Goal: Task Accomplishment & Management: Manage account settings

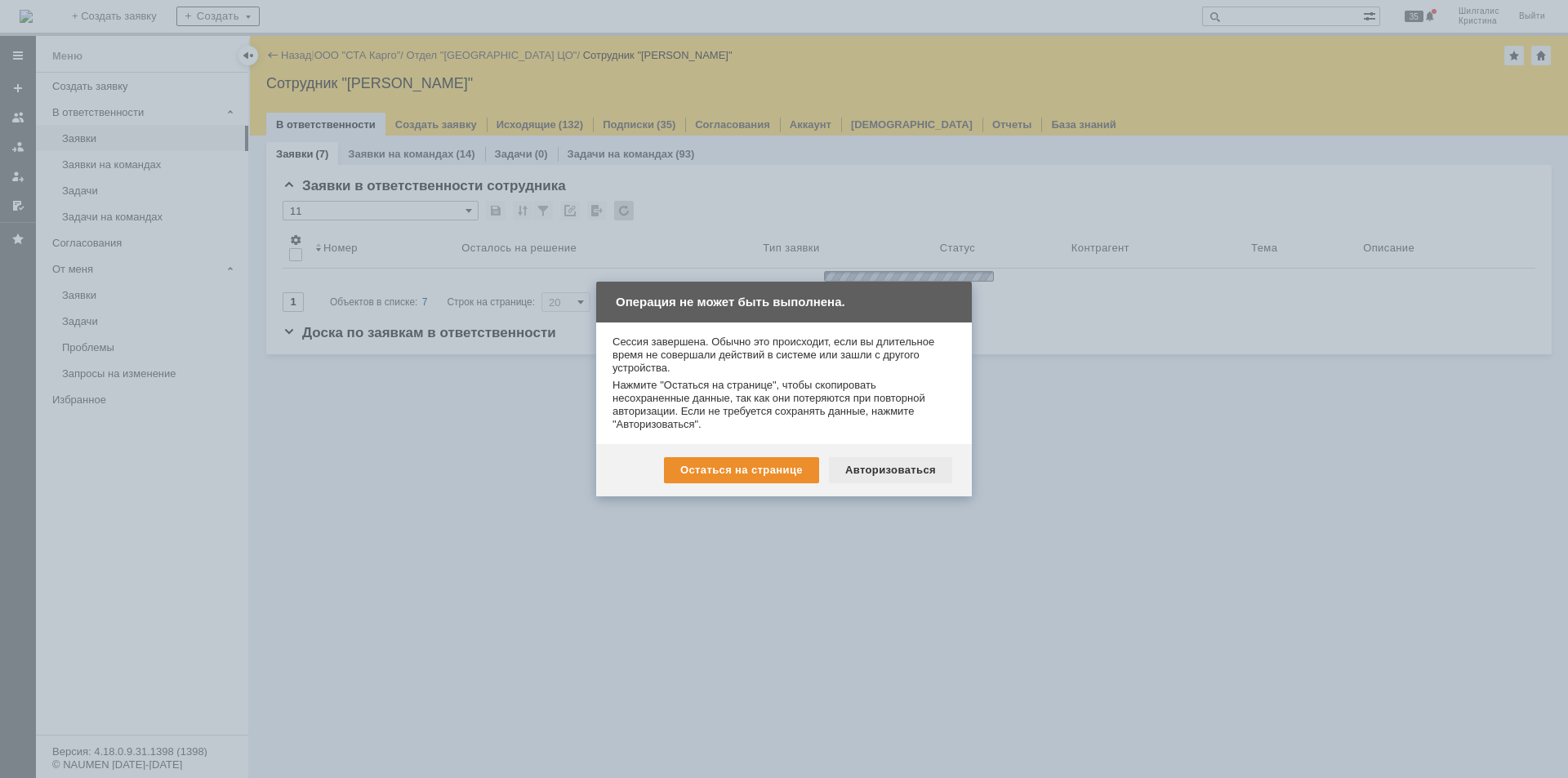
click at [912, 474] on div "Авторизоваться" at bounding box center [890, 470] width 123 height 26
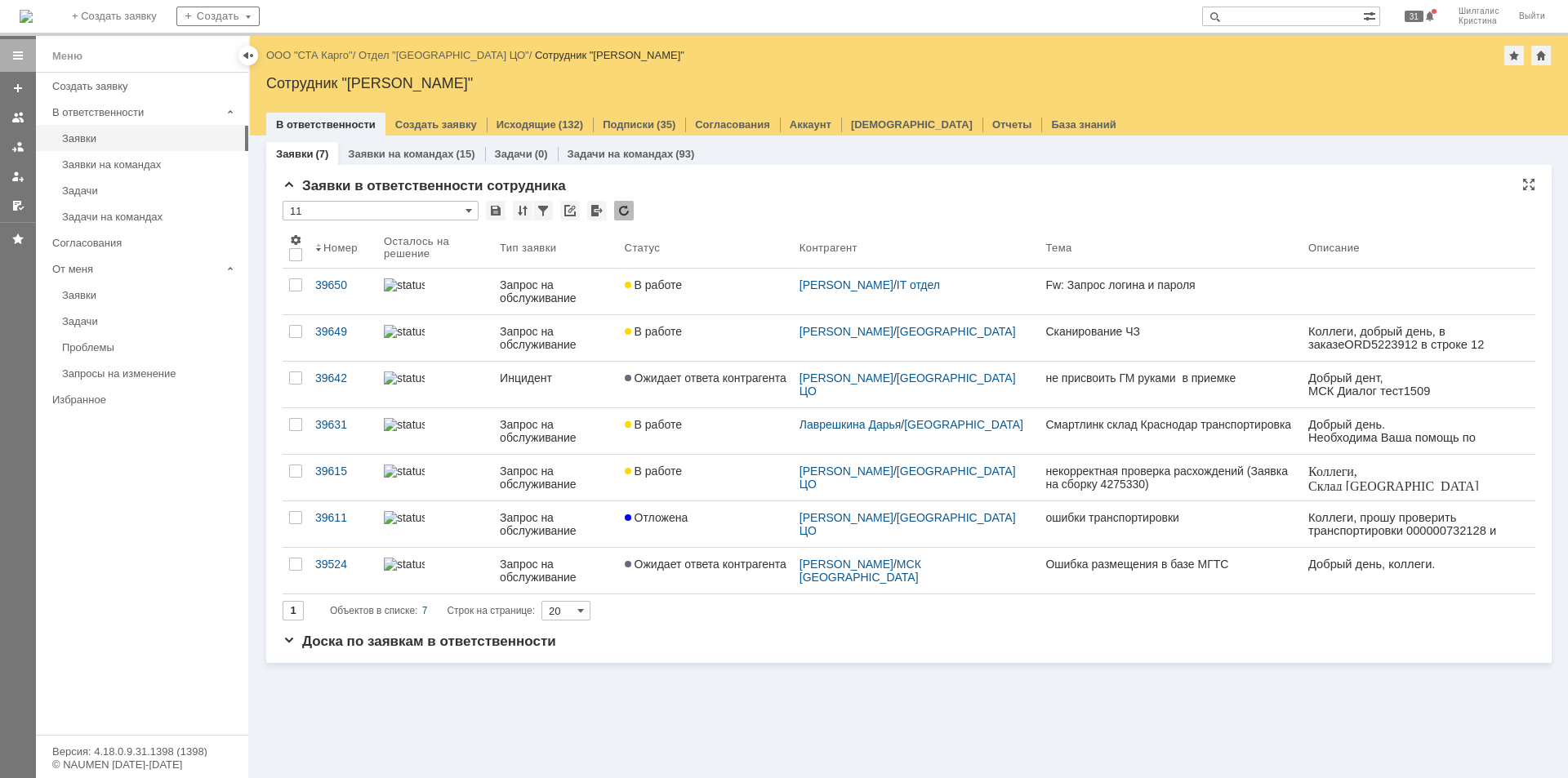
click at [768, 203] on div "* 11" at bounding box center [909, 211] width 1253 height 21
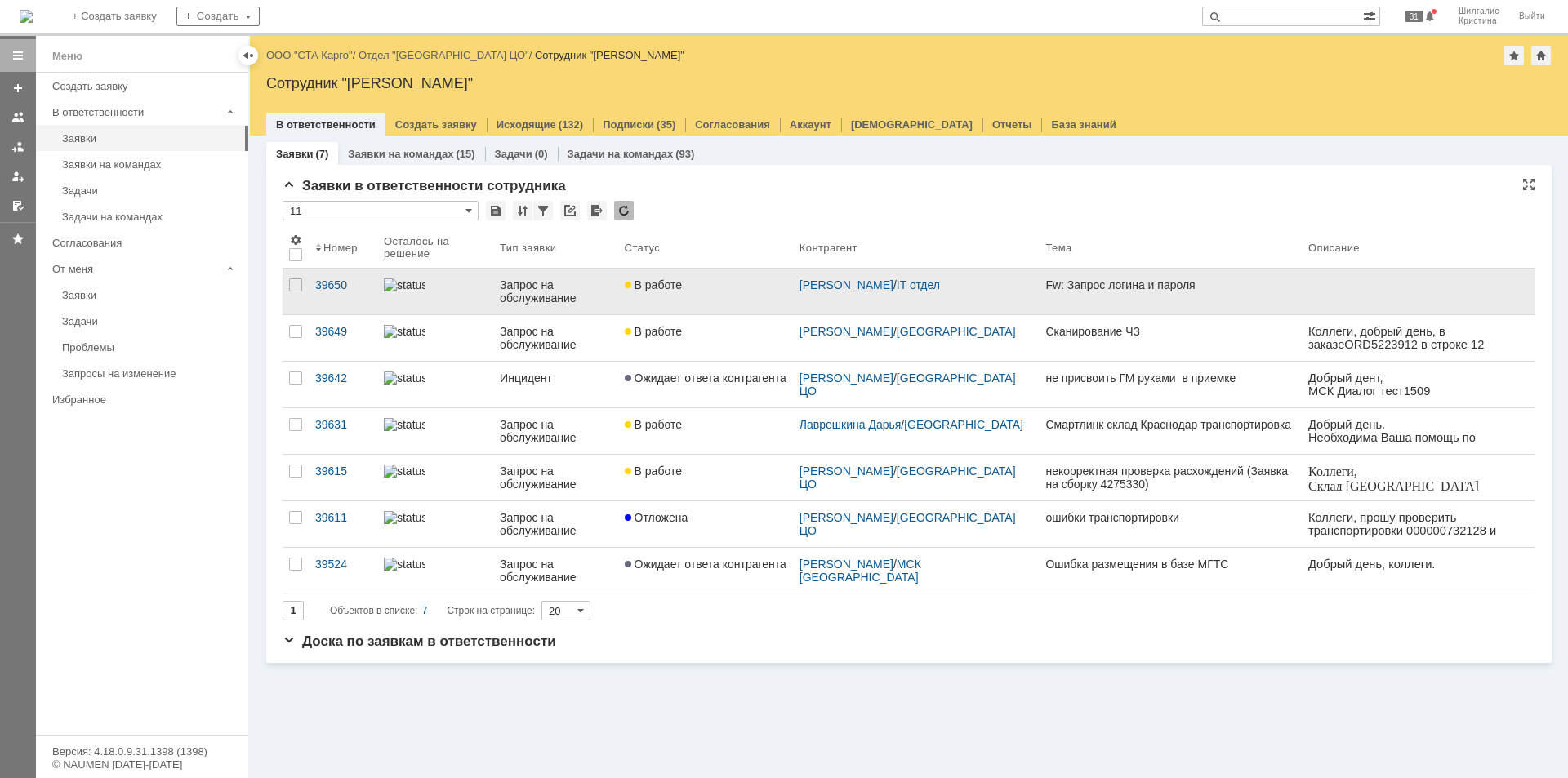
click at [763, 293] on link "В работе" at bounding box center [705, 291] width 175 height 46
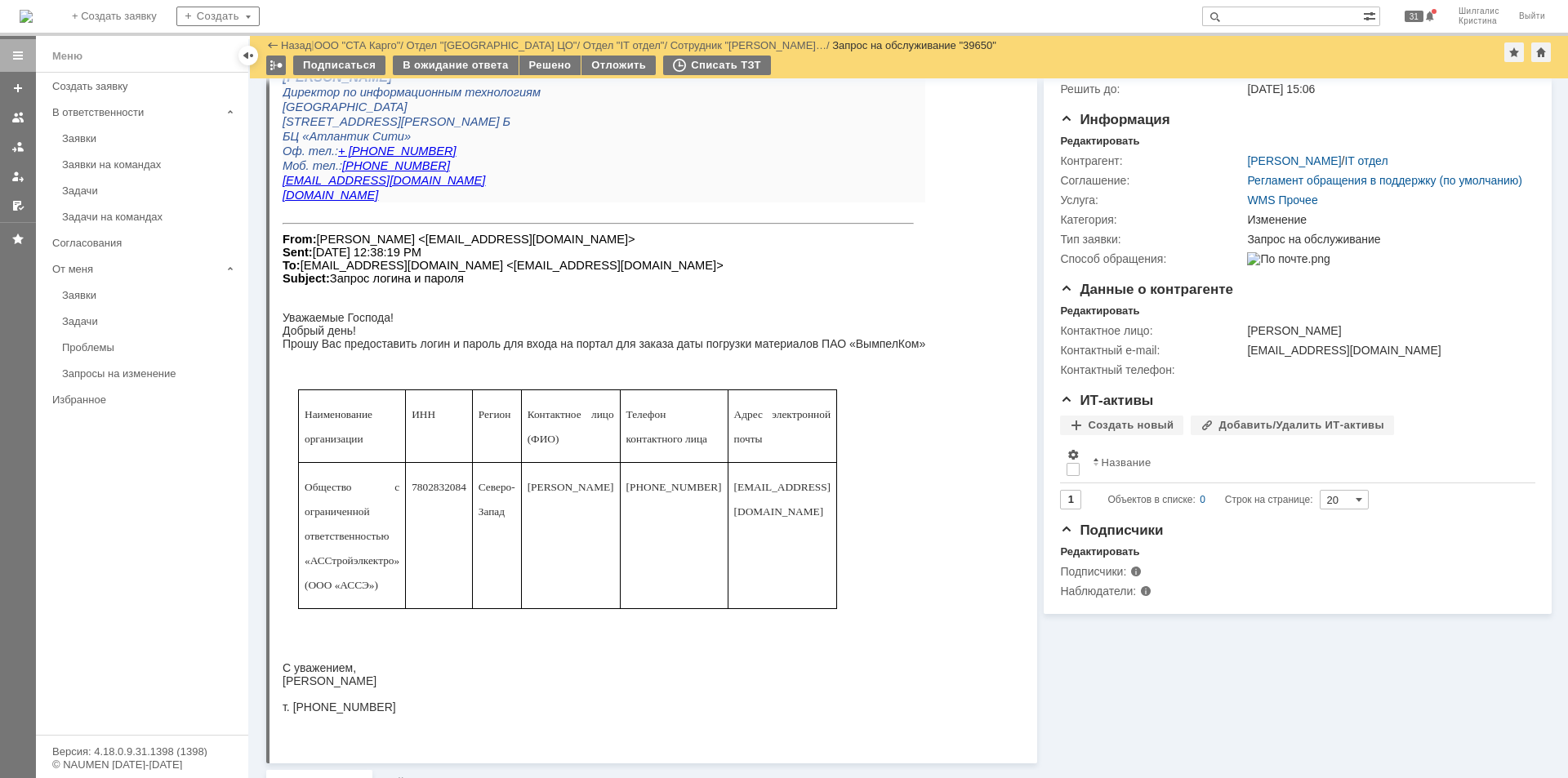
scroll to position [72, 0]
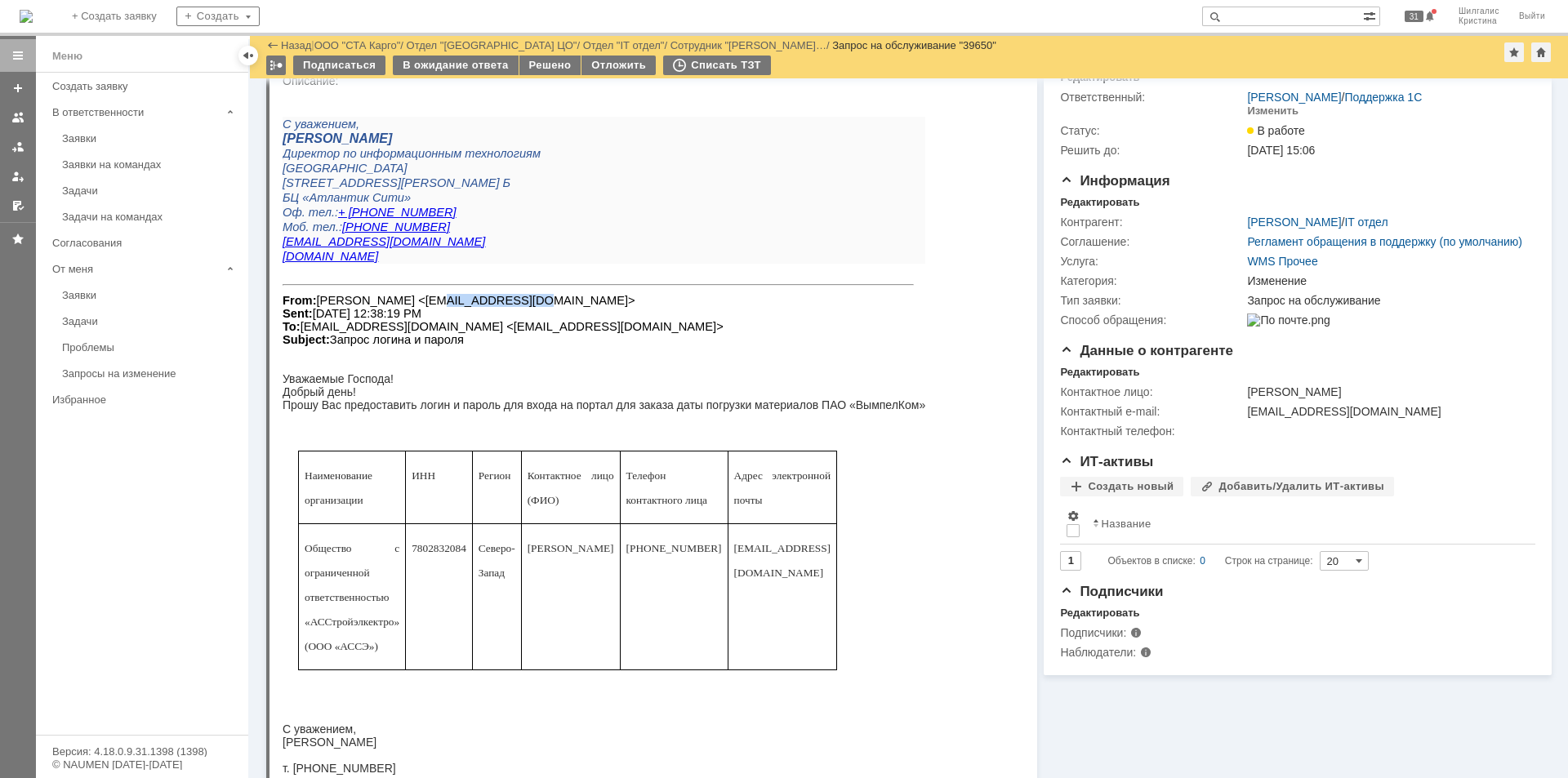
drag, startPoint x: 487, startPoint y: 300, endPoint x: 409, endPoint y: 301, distance: 78.0
click at [409, 301] on font "From: Сергей Соловьев <lapinjanin@mail.ru> Sent: Tuesday, September 16, 2025 12…" at bounding box center [502, 320] width 441 height 52
copy font "lapinjanin@mail"
click at [544, 68] on div "Решено" at bounding box center [550, 65] width 62 height 19
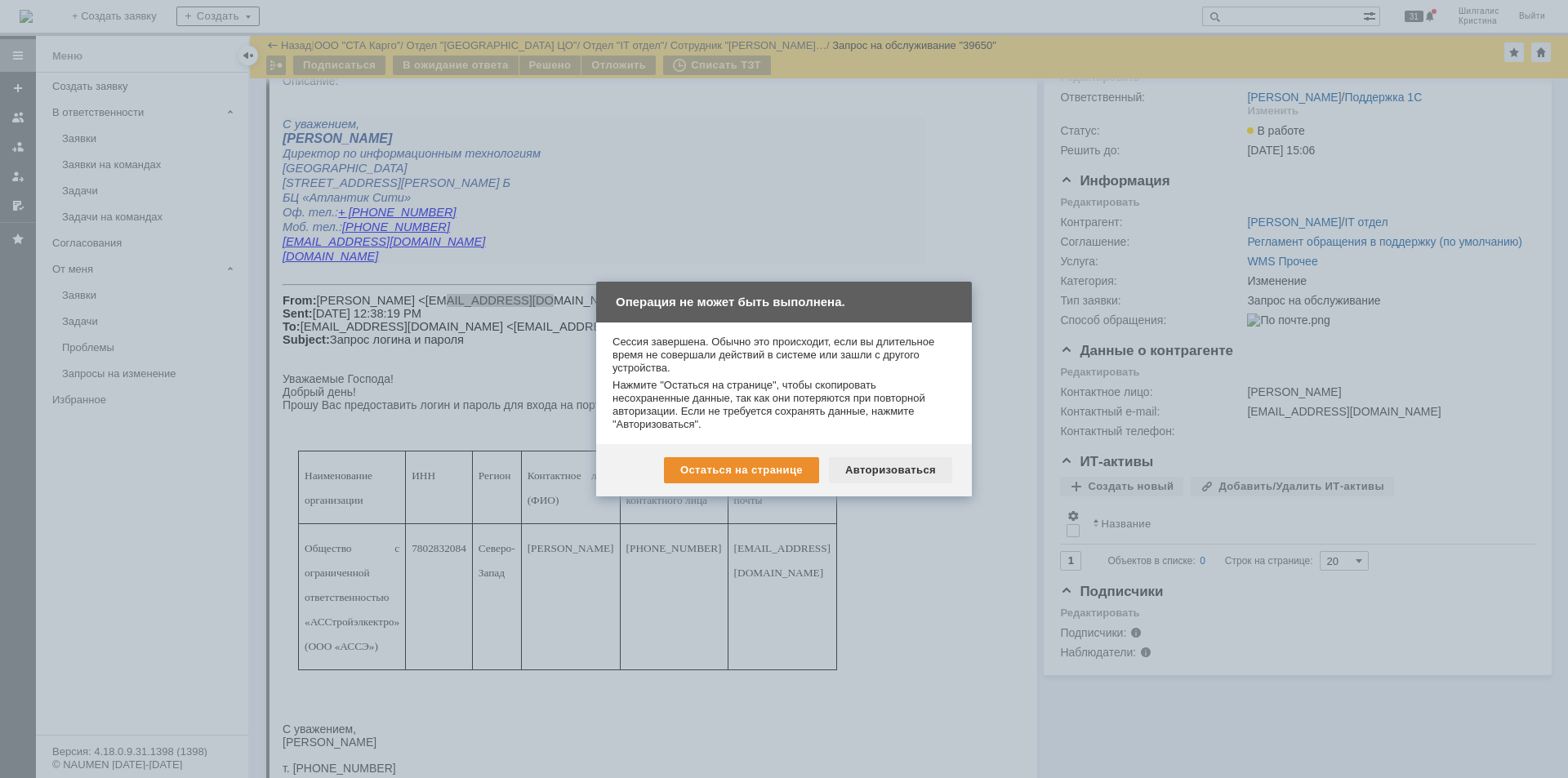
drag, startPoint x: 899, startPoint y: 466, endPoint x: 615, endPoint y: 378, distance: 297.3
click at [899, 466] on div "Авторизоваться" at bounding box center [890, 470] width 123 height 26
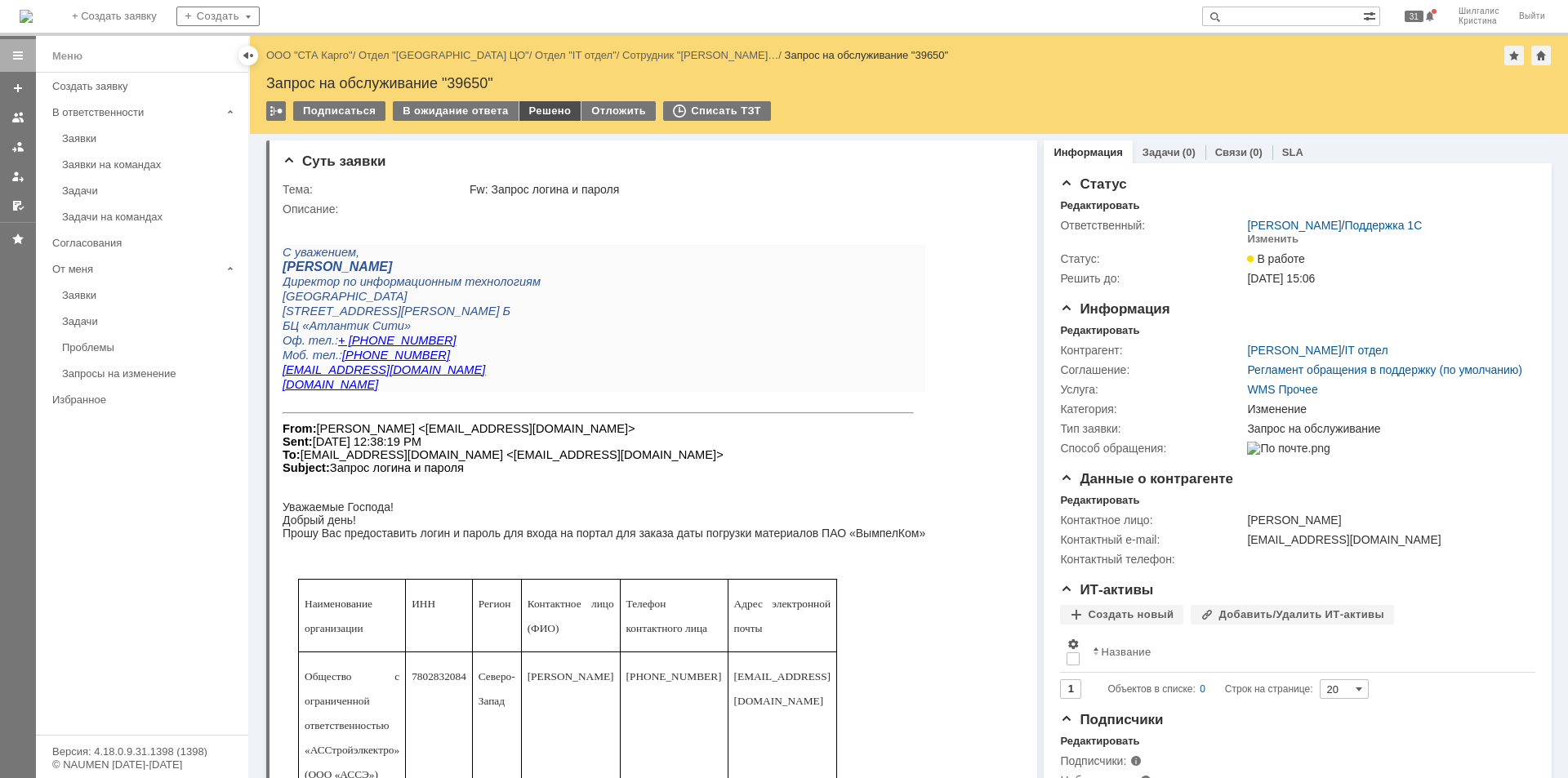
click at [536, 111] on div "Решено" at bounding box center [550, 110] width 62 height 19
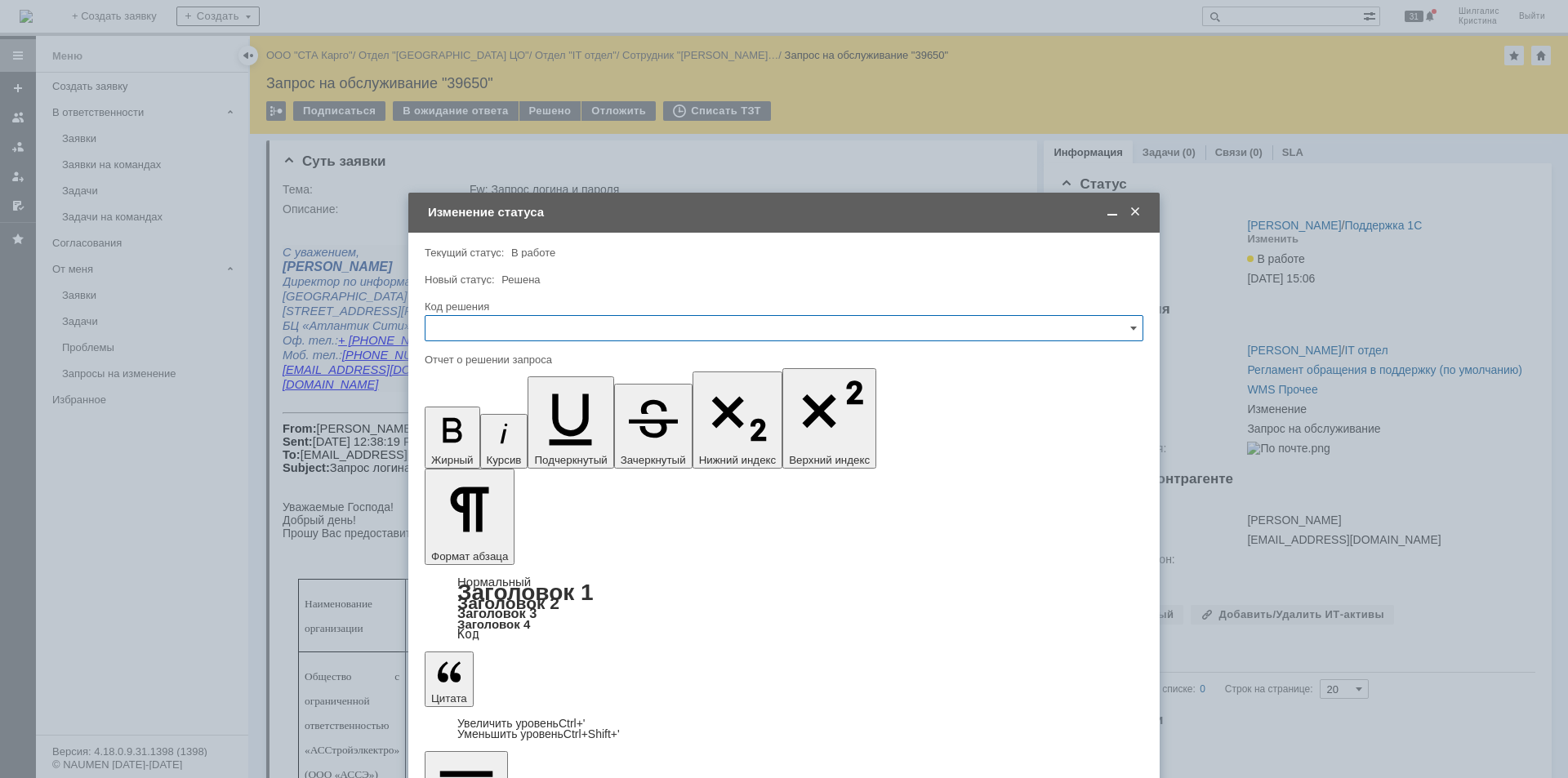
click at [497, 329] on input "text" at bounding box center [784, 328] width 719 height 26
click at [462, 541] on span "Решено" at bounding box center [784, 547] width 698 height 13
type input "Решено"
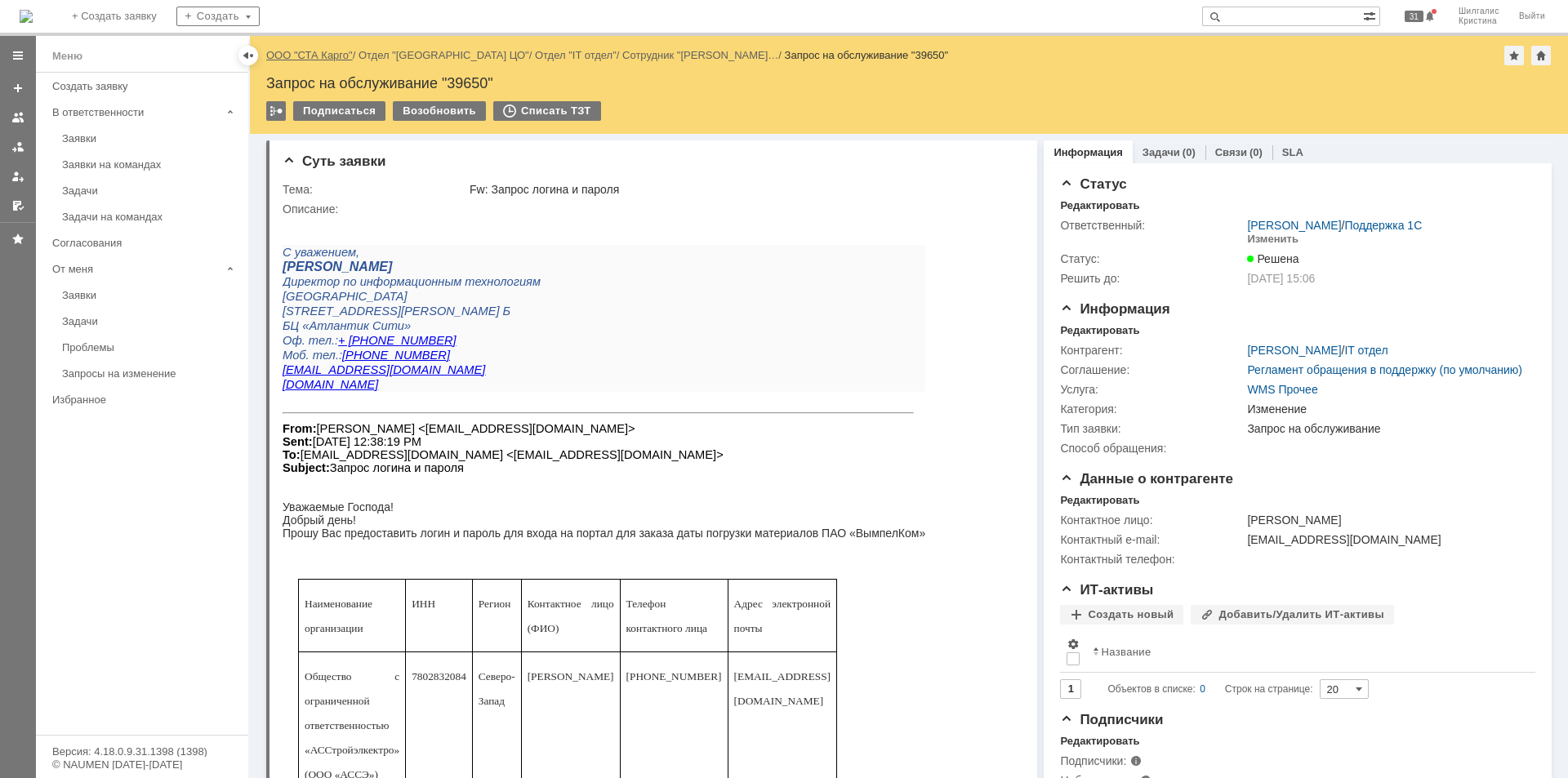
click at [316, 58] on link "ООО "СТА Карго"" at bounding box center [309, 54] width 86 height 12
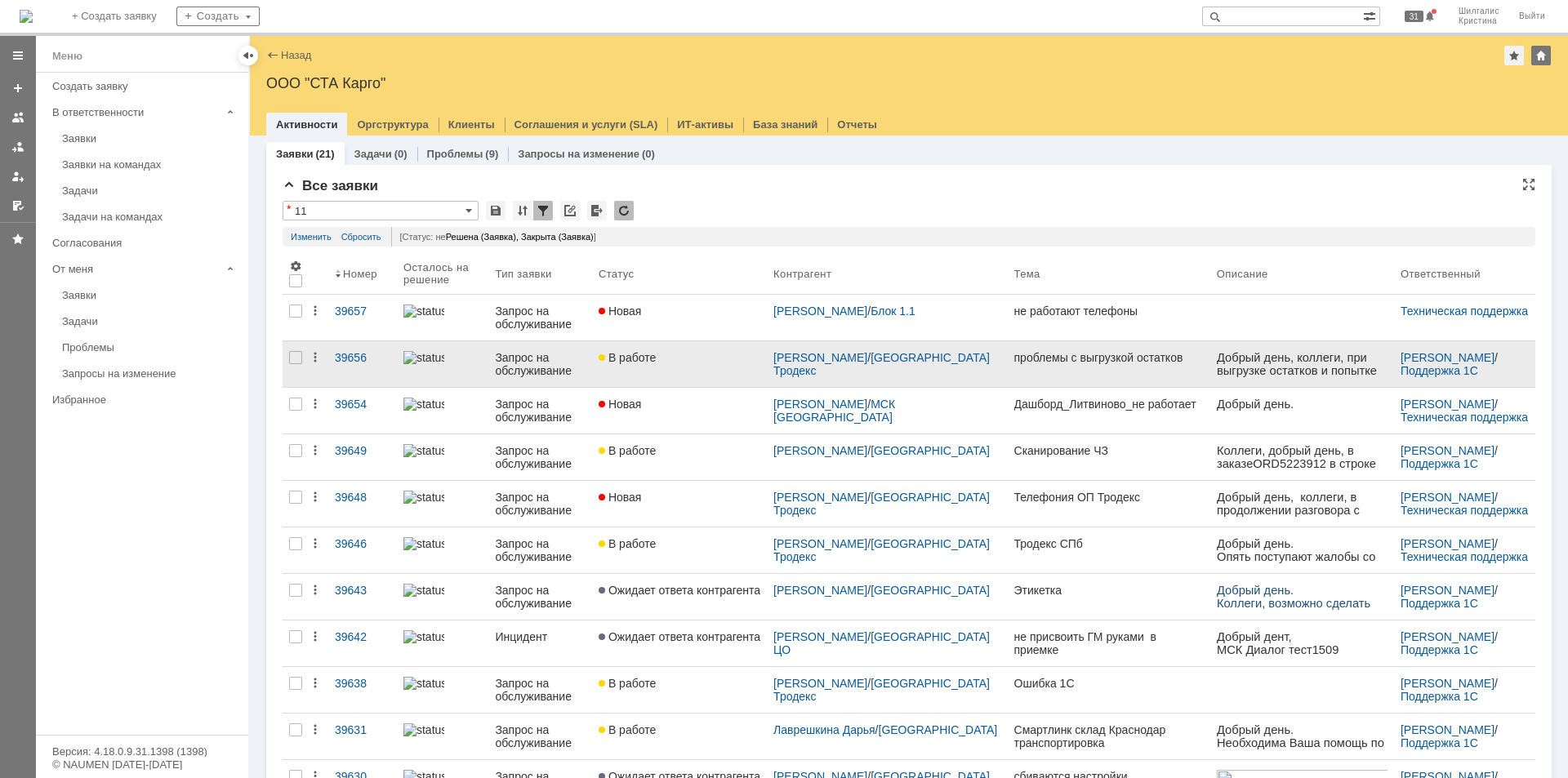
click at [690, 356] on div "В работе" at bounding box center [679, 357] width 161 height 13
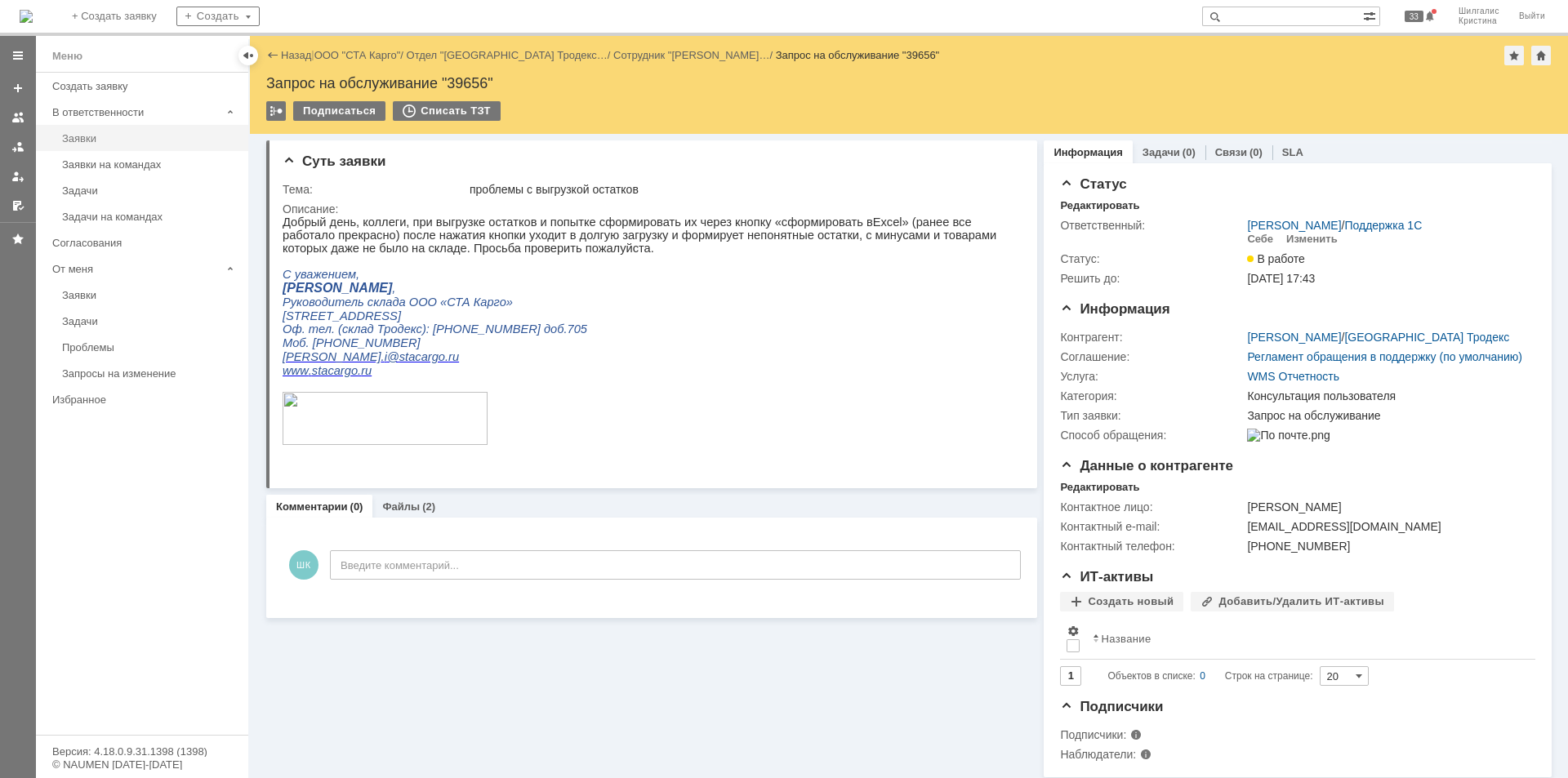
click at [109, 133] on div "Заявки" at bounding box center [150, 137] width 176 height 12
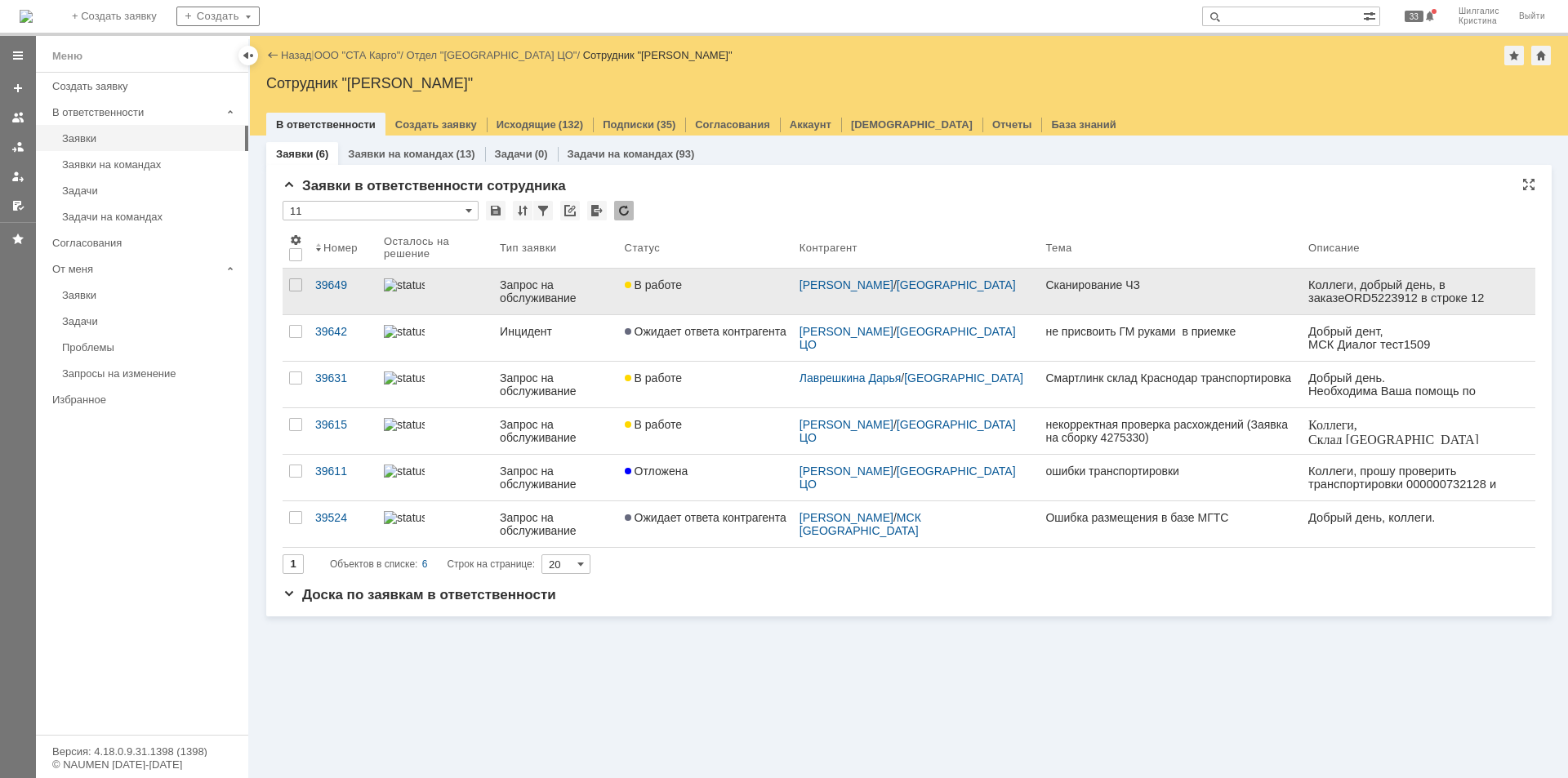
click at [731, 289] on div "В работе" at bounding box center [705, 285] width 161 height 13
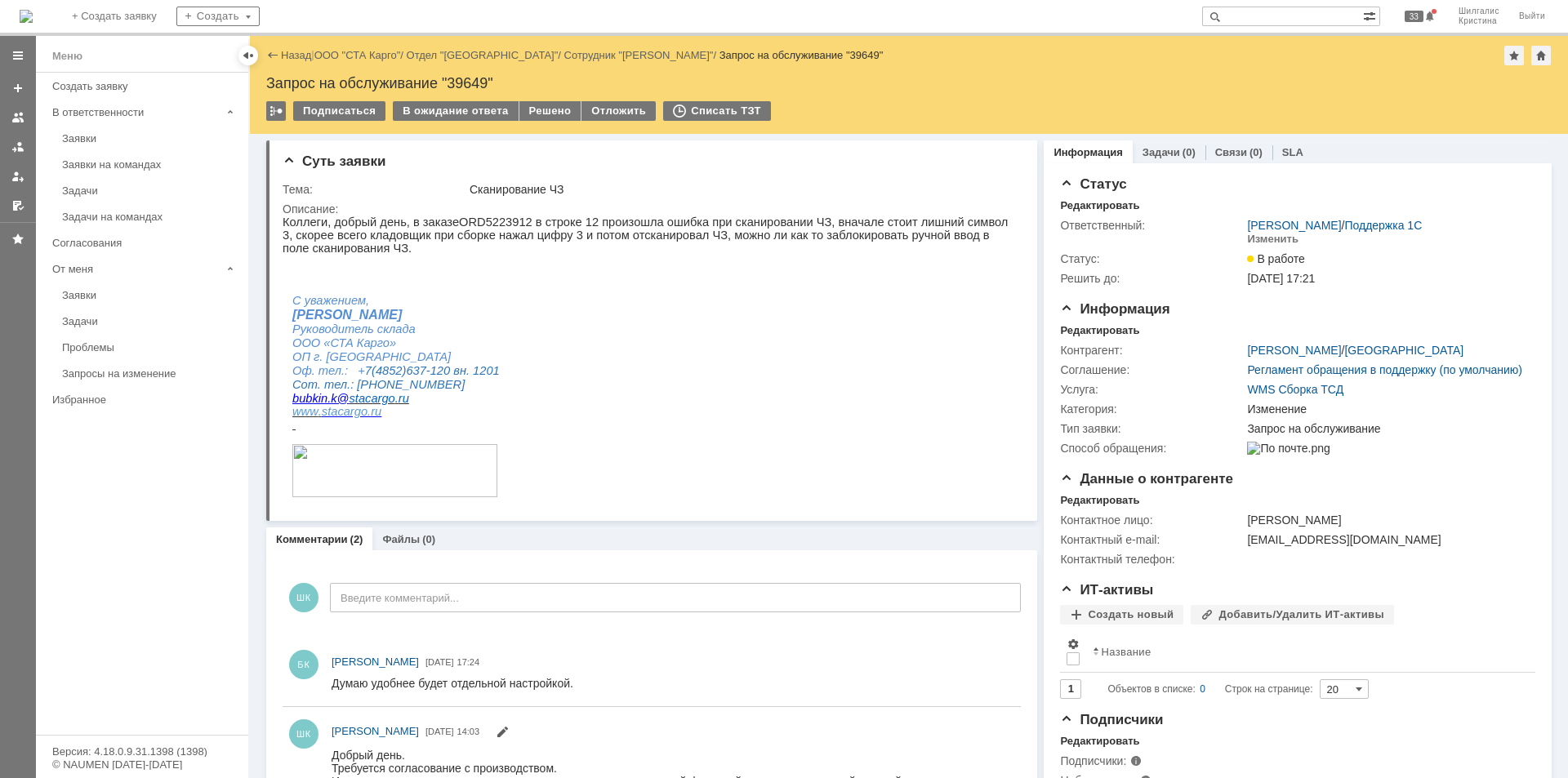
click at [364, 49] on div "Назад | ООО "СТА Карго" / Отдел "Ярославль" / Сотрудник "Бубкин Кирилл" / Запро…" at bounding box center [909, 55] width 1286 height 19
click at [361, 55] on link "ООО "СТА Карго"" at bounding box center [358, 54] width 86 height 12
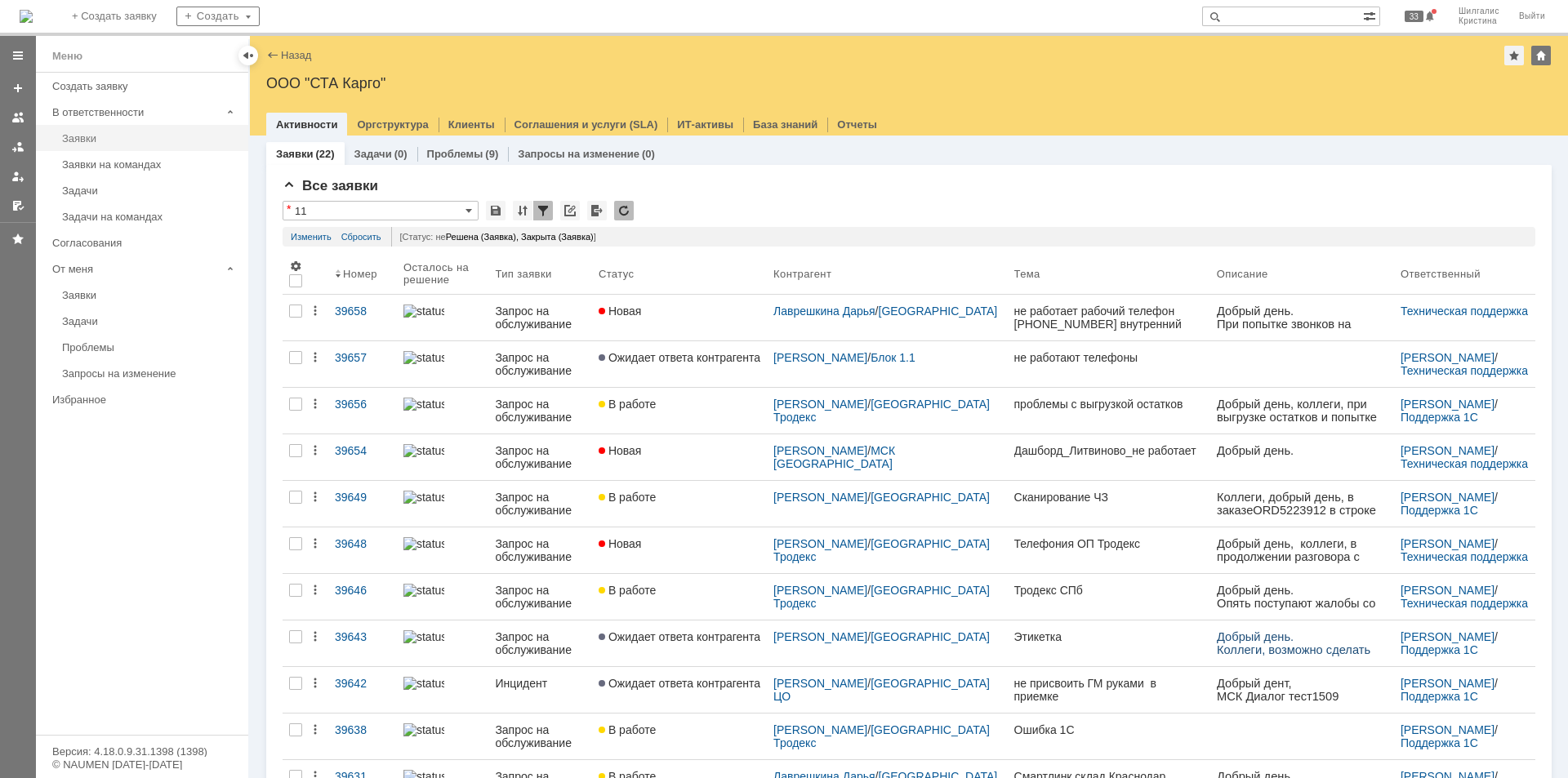
click at [117, 140] on div "Заявки" at bounding box center [150, 137] width 176 height 12
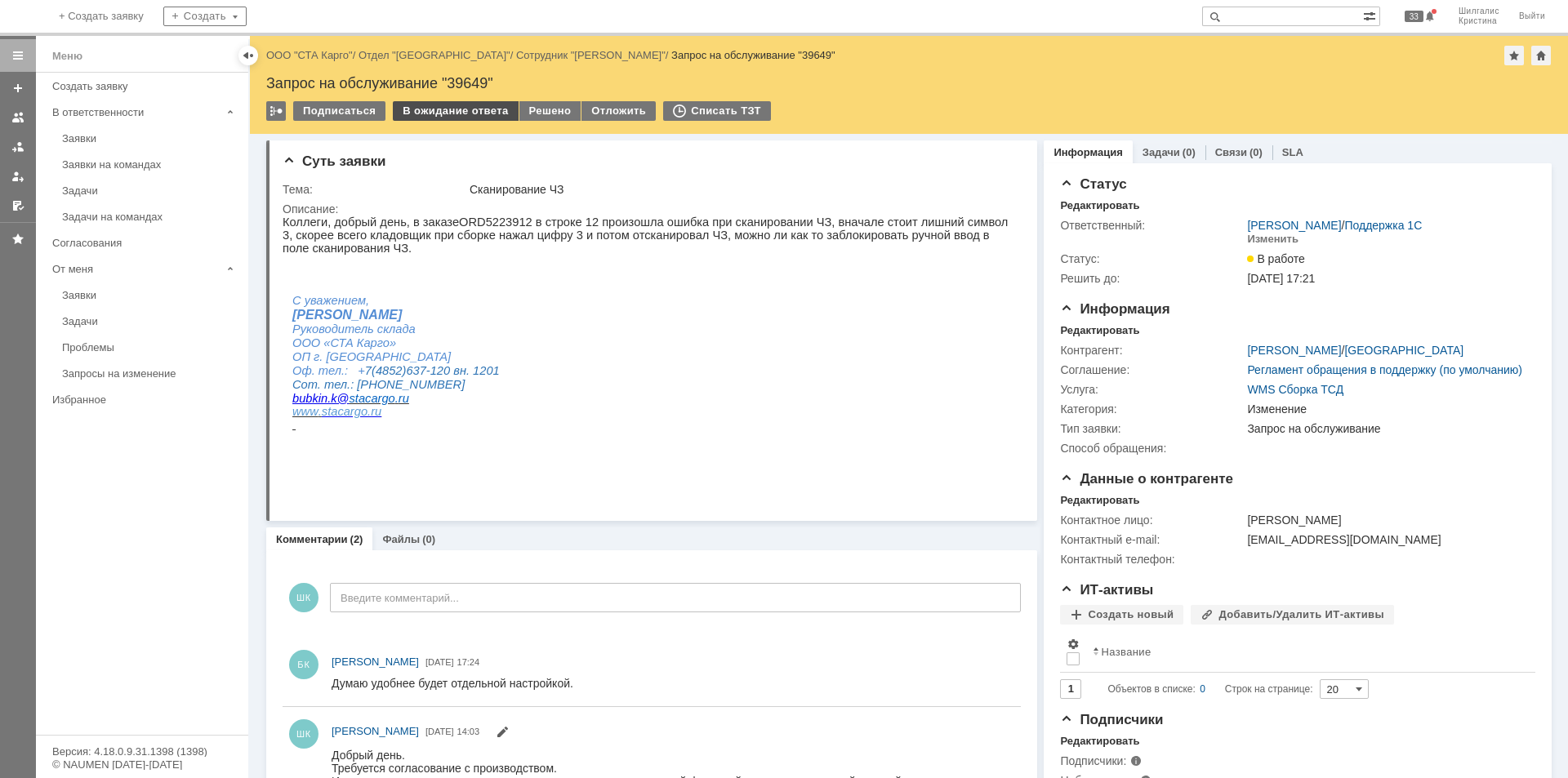
click at [470, 111] on div "В ожидание ответа" at bounding box center [455, 110] width 125 height 19
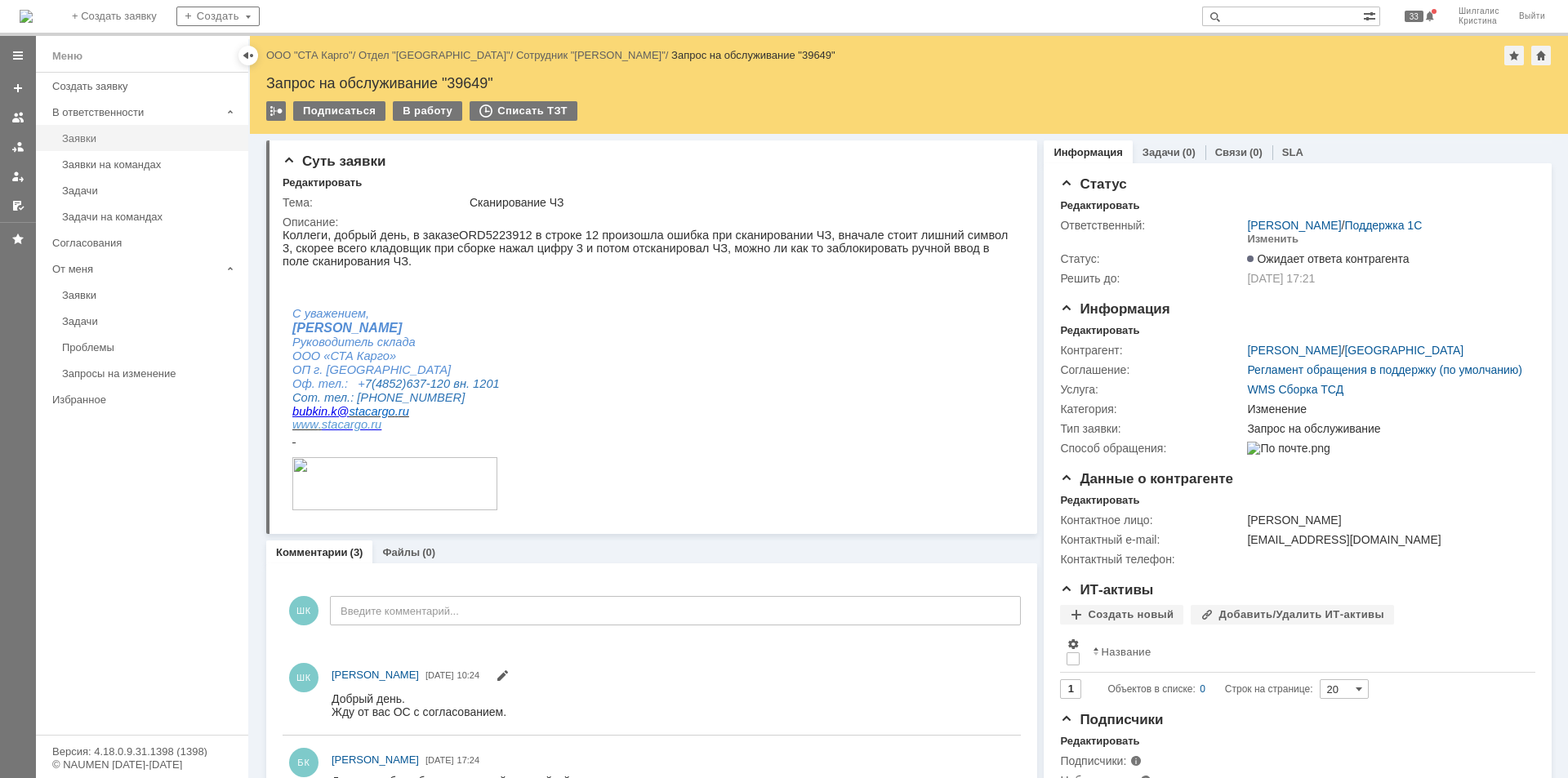
click at [97, 137] on div "Заявки" at bounding box center [150, 137] width 176 height 12
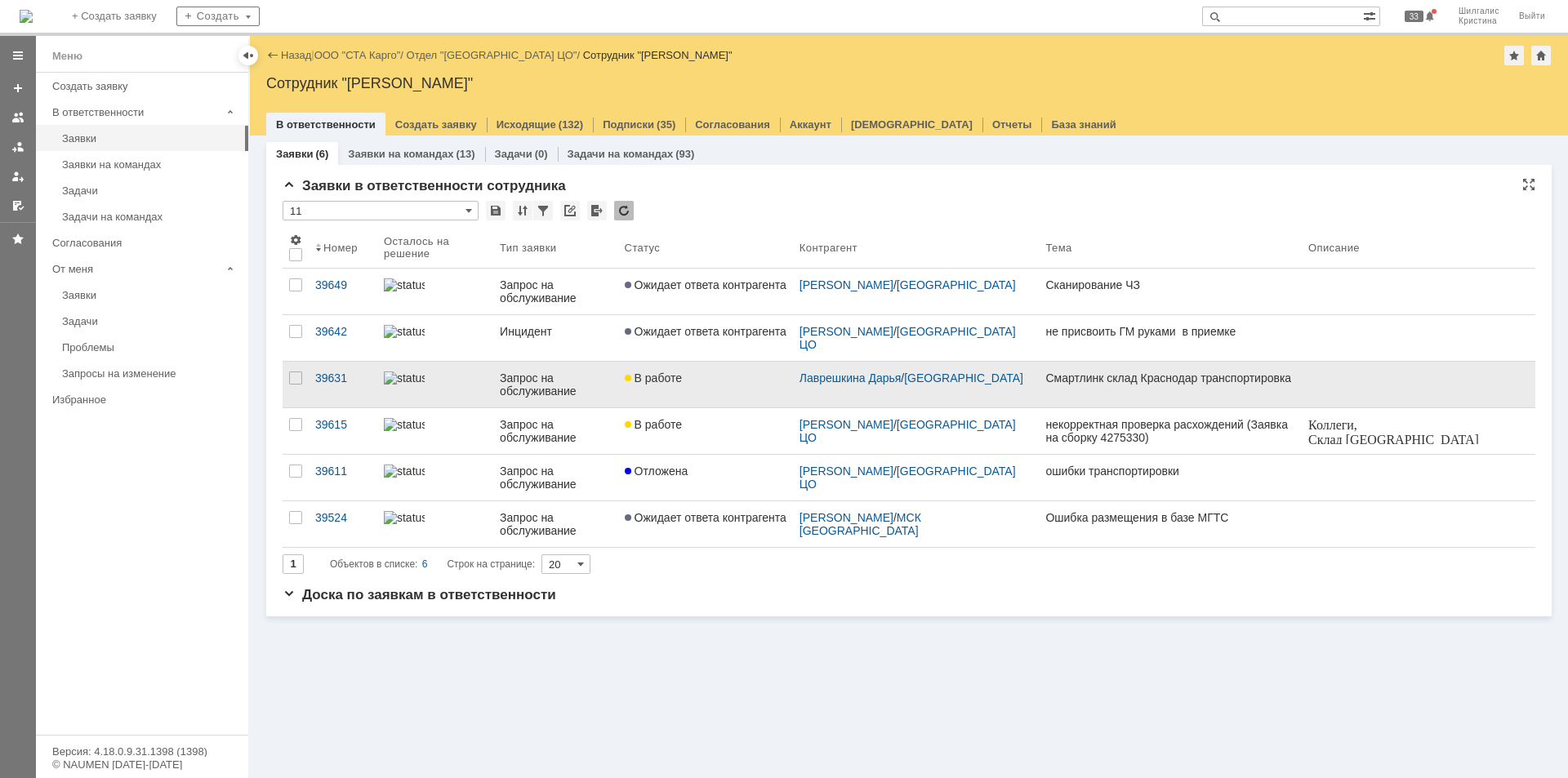
click at [691, 374] on div "В работе" at bounding box center [705, 378] width 161 height 13
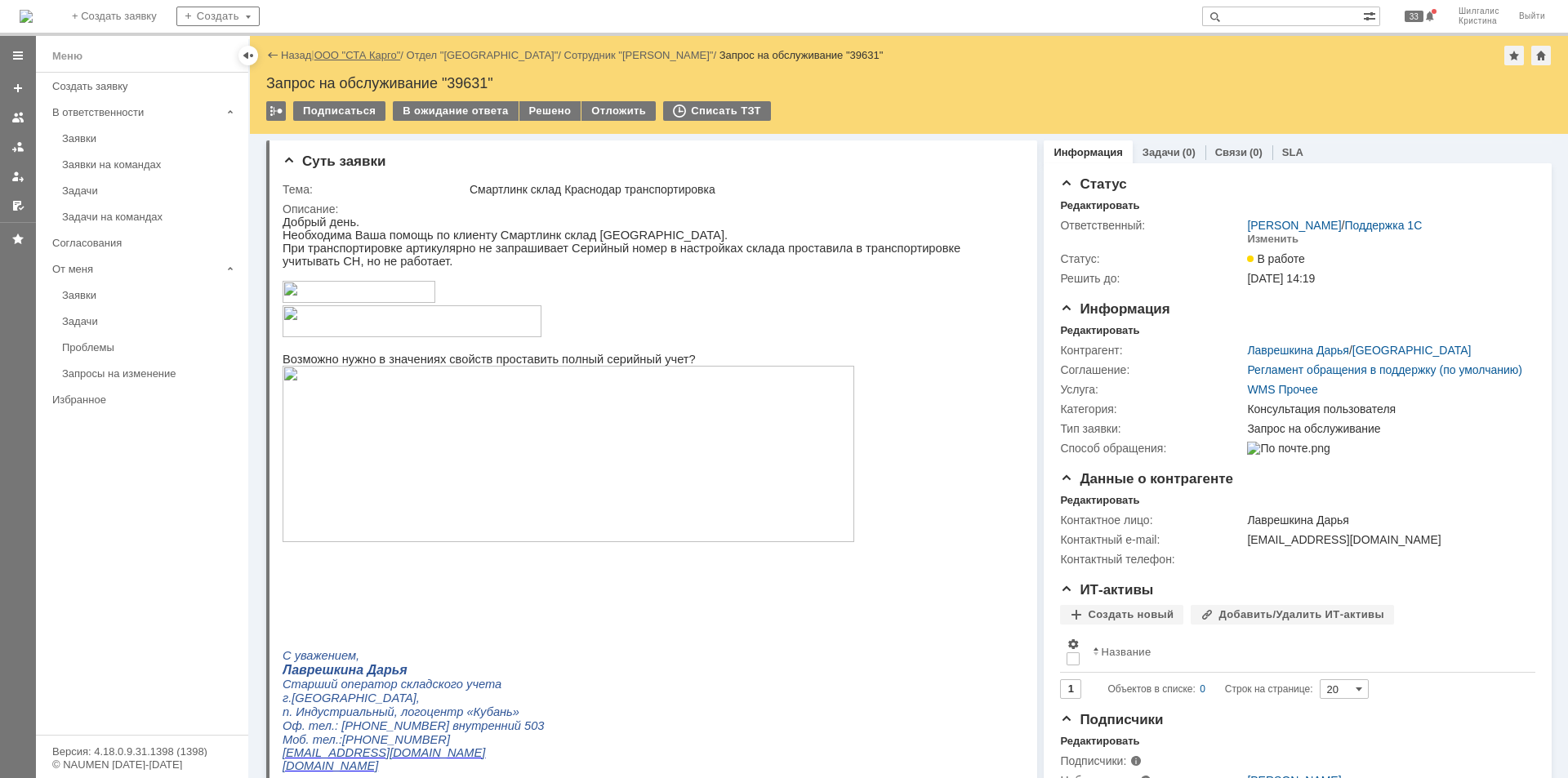
click at [353, 55] on link "ООО "СТА Карго"" at bounding box center [358, 54] width 86 height 12
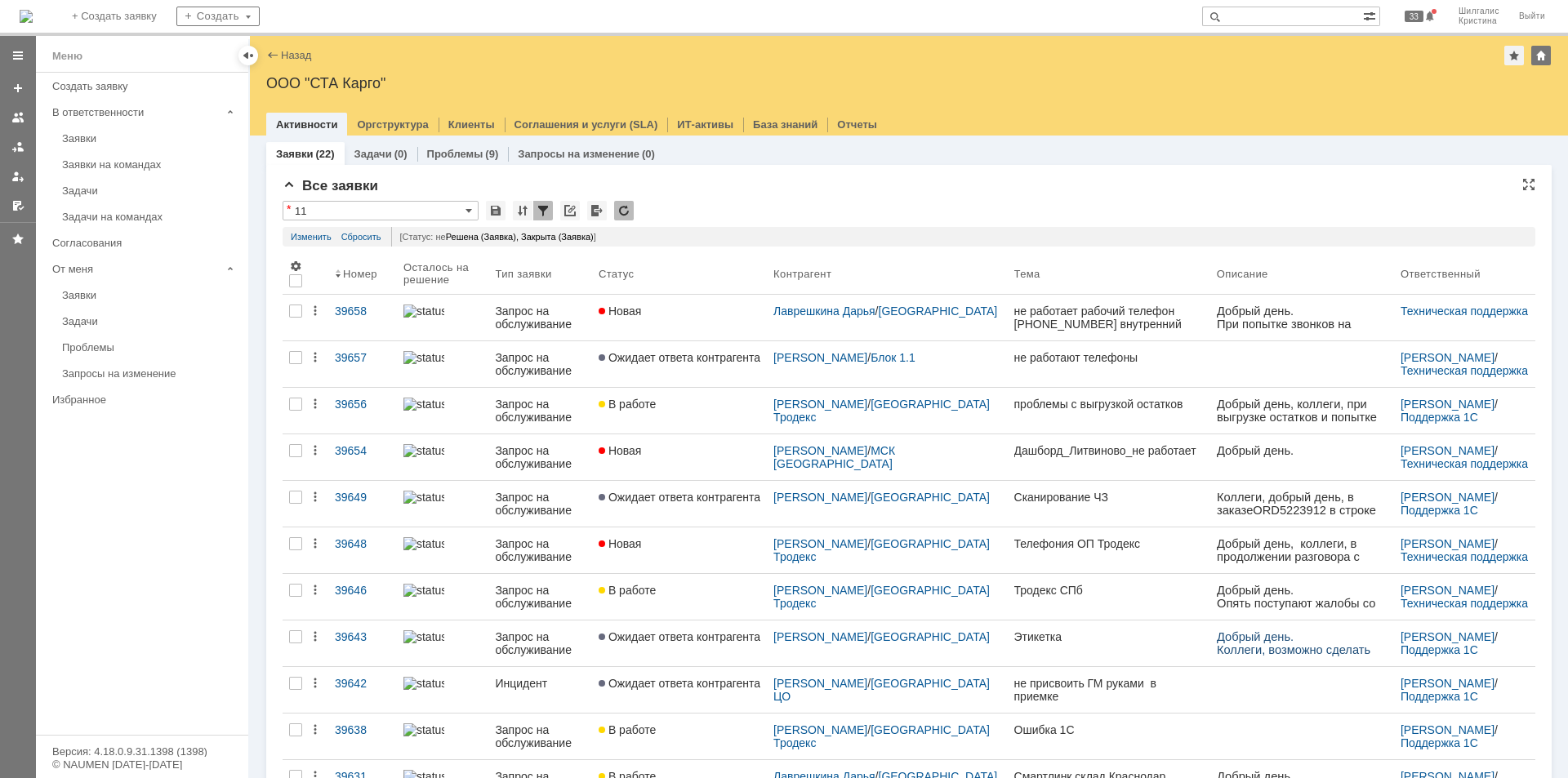
click at [794, 203] on div "* 11" at bounding box center [909, 211] width 1253 height 21
click at [86, 130] on link "Заявки" at bounding box center [150, 138] width 190 height 26
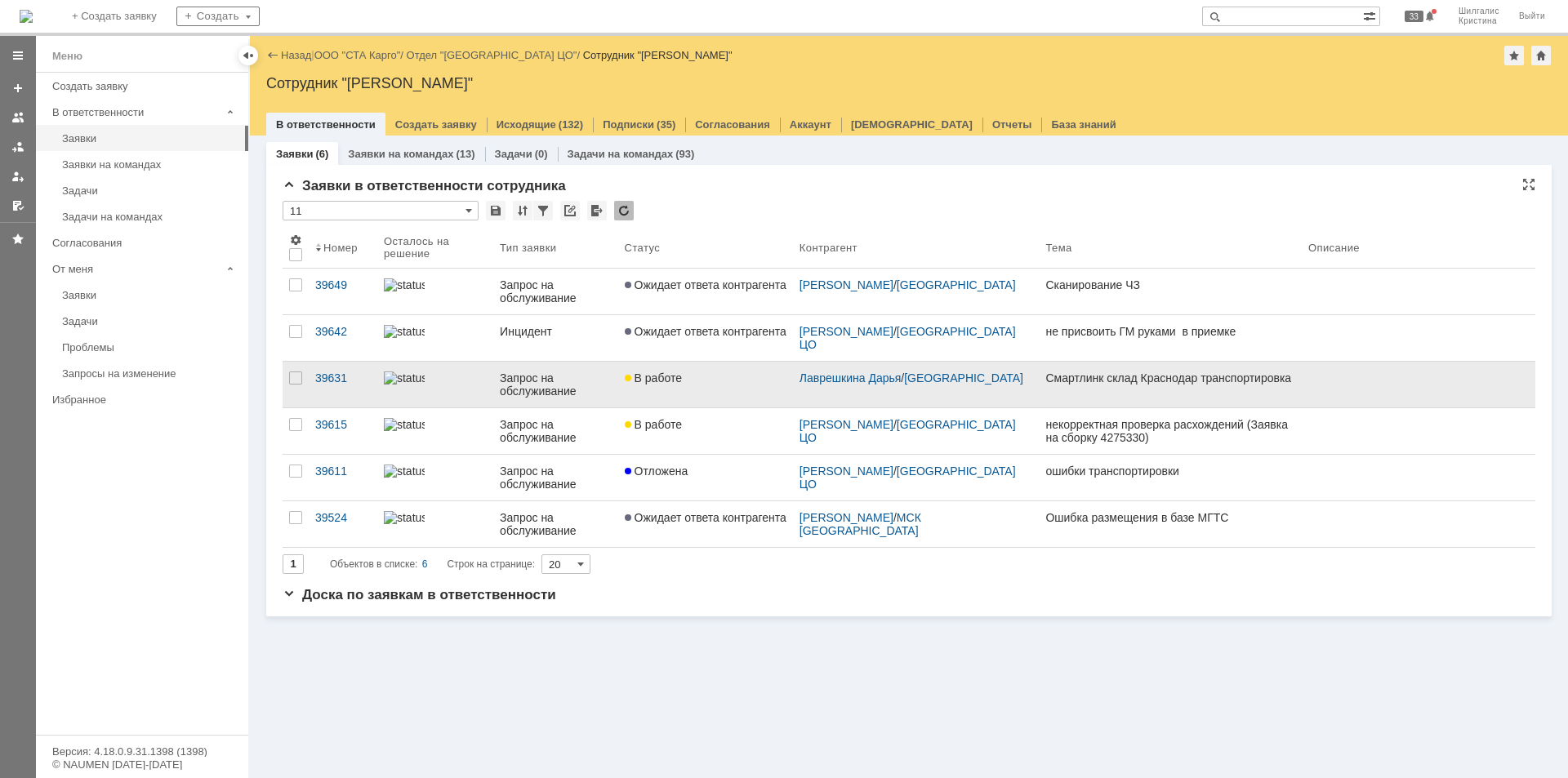
click at [683, 388] on link "В работе" at bounding box center [705, 385] width 175 height 46
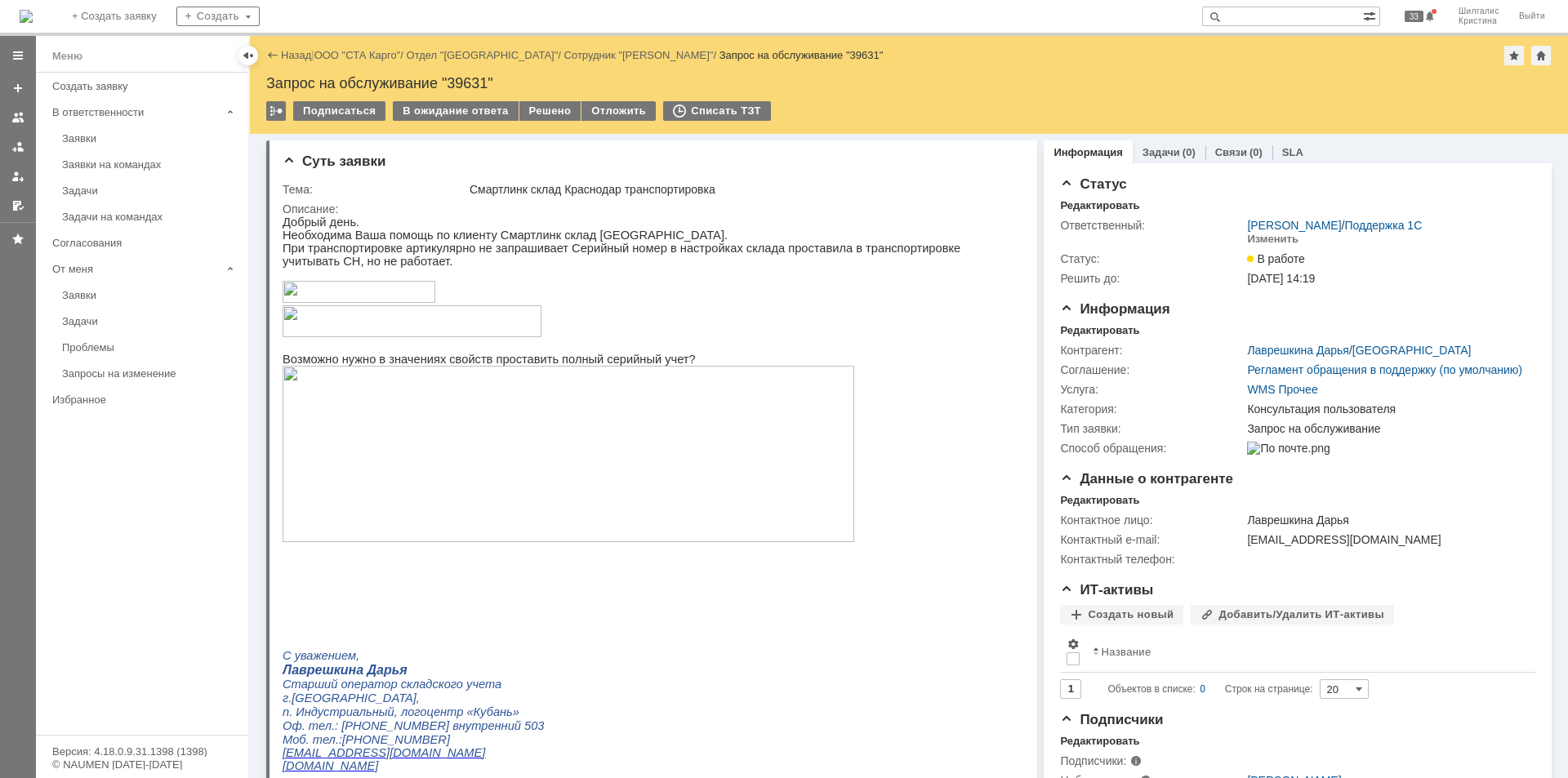
click at [463, 81] on div "Запрос на обслуживание "39631"" at bounding box center [909, 83] width 1286 height 16
copy div "39631"
click at [351, 58] on link "ООО "СТА Карго"" at bounding box center [358, 54] width 86 height 12
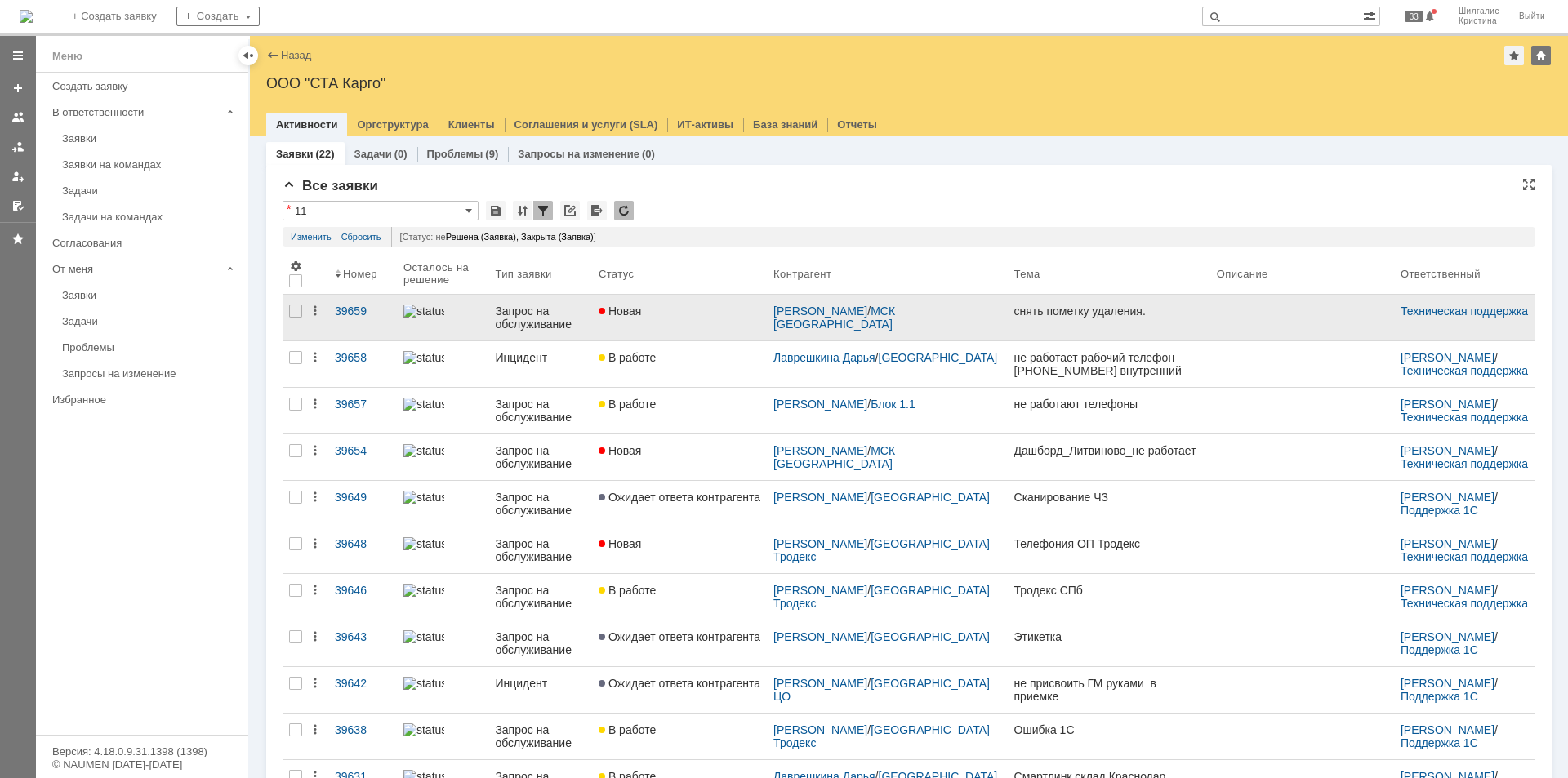
click at [697, 296] on link "Новая" at bounding box center [679, 317] width 175 height 46
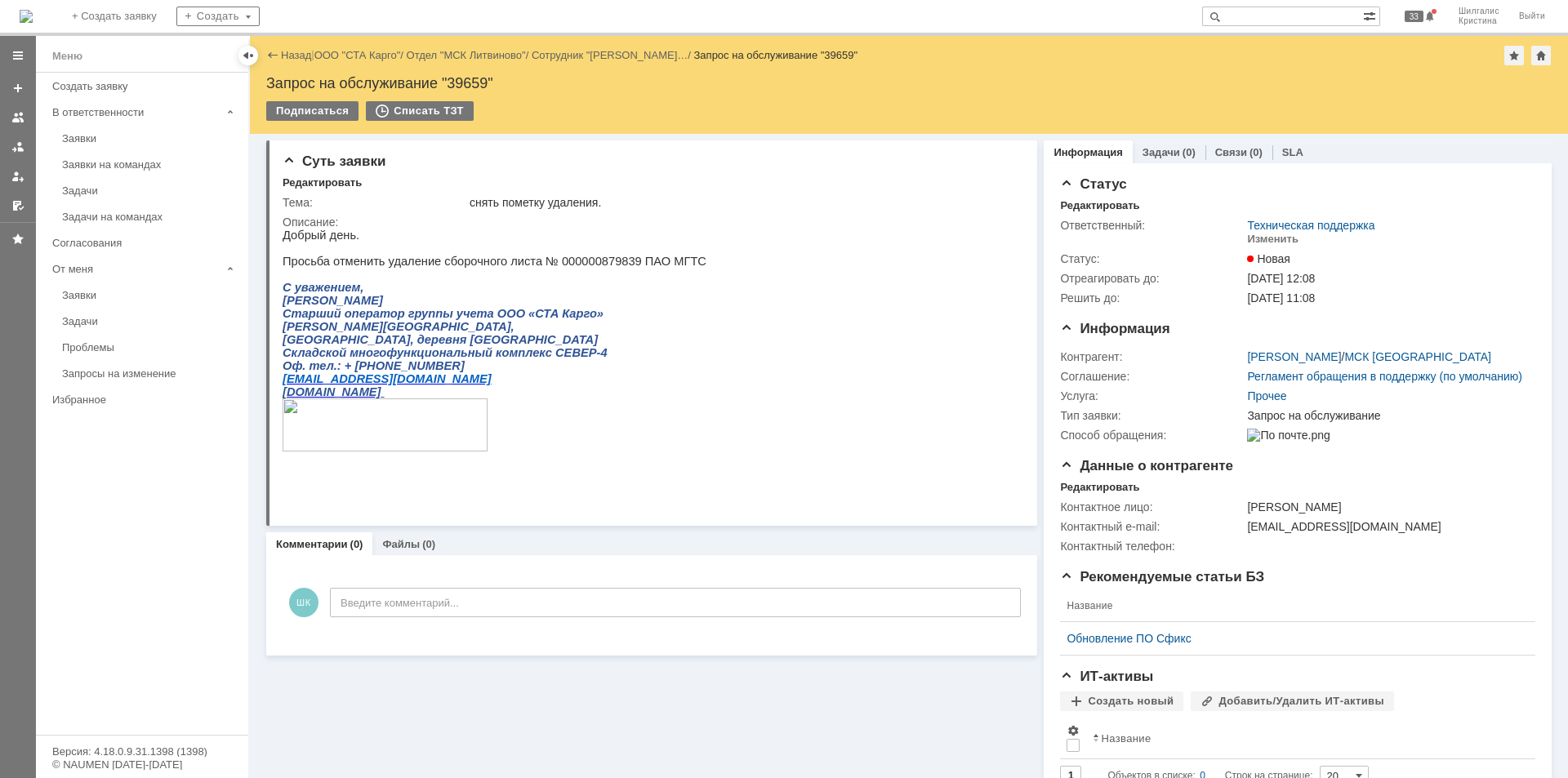
click at [583, 265] on p "Просьба отменить удаление сборочного листа № 000000879839 ПАО МГТС" at bounding box center [494, 261] width 424 height 13
click at [584, 265] on p "Просьба отменить удаление сборочного листа № 000000879839 ПАО МГТС" at bounding box center [494, 261] width 424 height 13
copy p "000000879839"
click at [1262, 235] on div "Изменить" at bounding box center [1273, 239] width 51 height 13
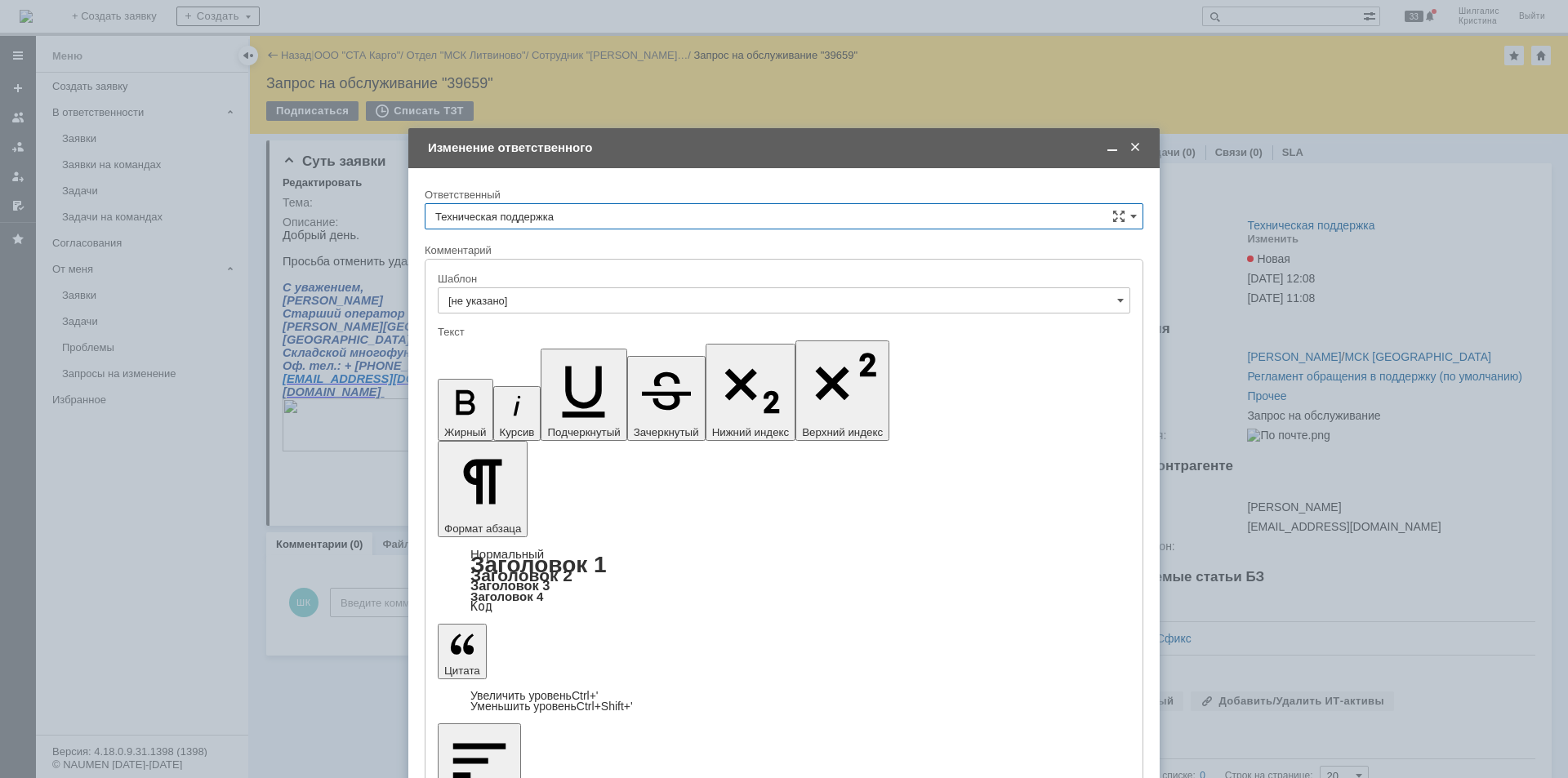
click at [557, 213] on input "Техническая поддержка" at bounding box center [784, 216] width 719 height 26
click at [512, 301] on span "[PERSON_NAME]" at bounding box center [784, 301] width 698 height 13
type input "[PERSON_NAME]"
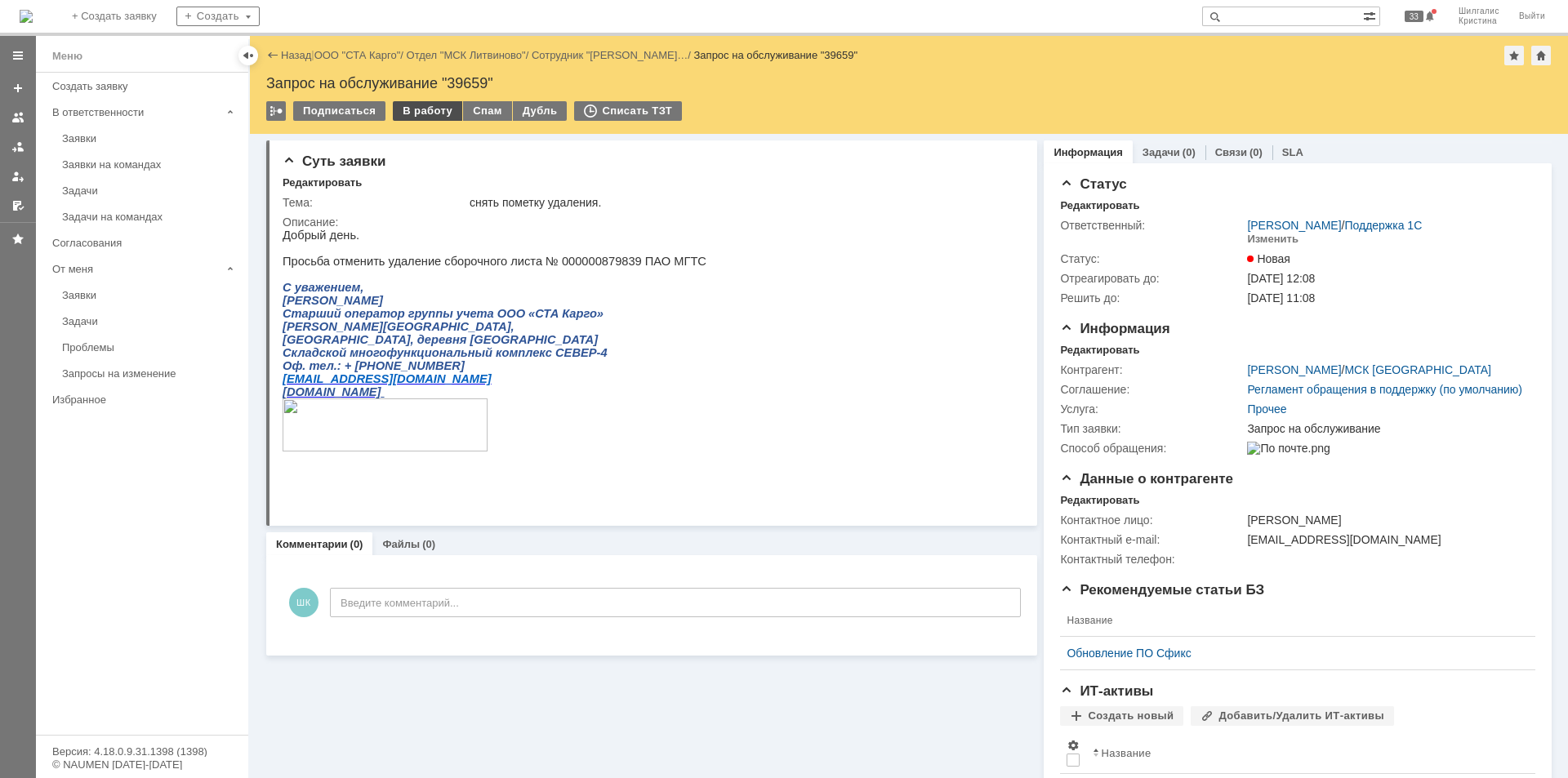
click at [413, 115] on div "В работу" at bounding box center [427, 110] width 70 height 19
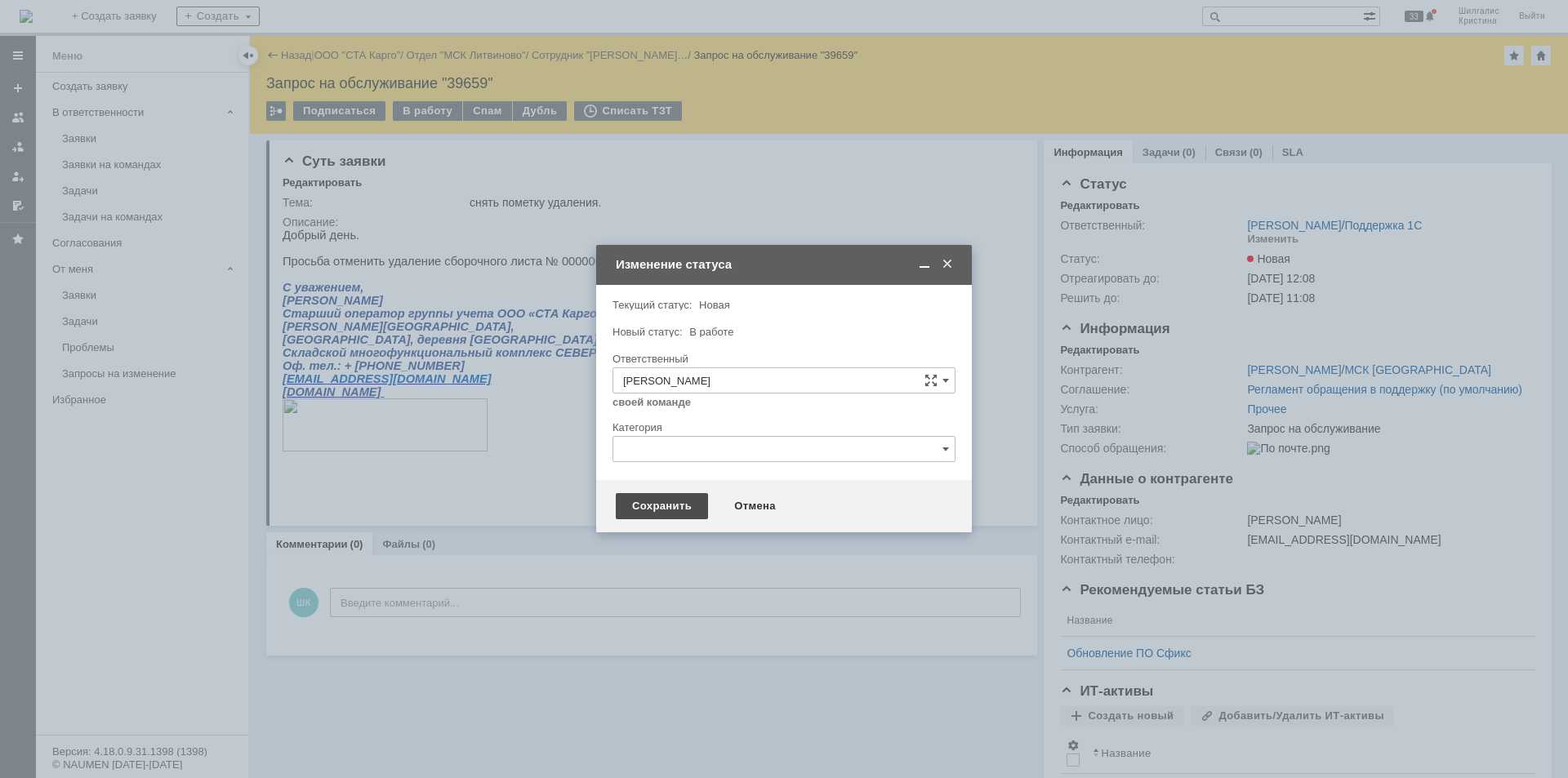
click at [672, 510] on div "Сохранить" at bounding box center [661, 506] width 93 height 26
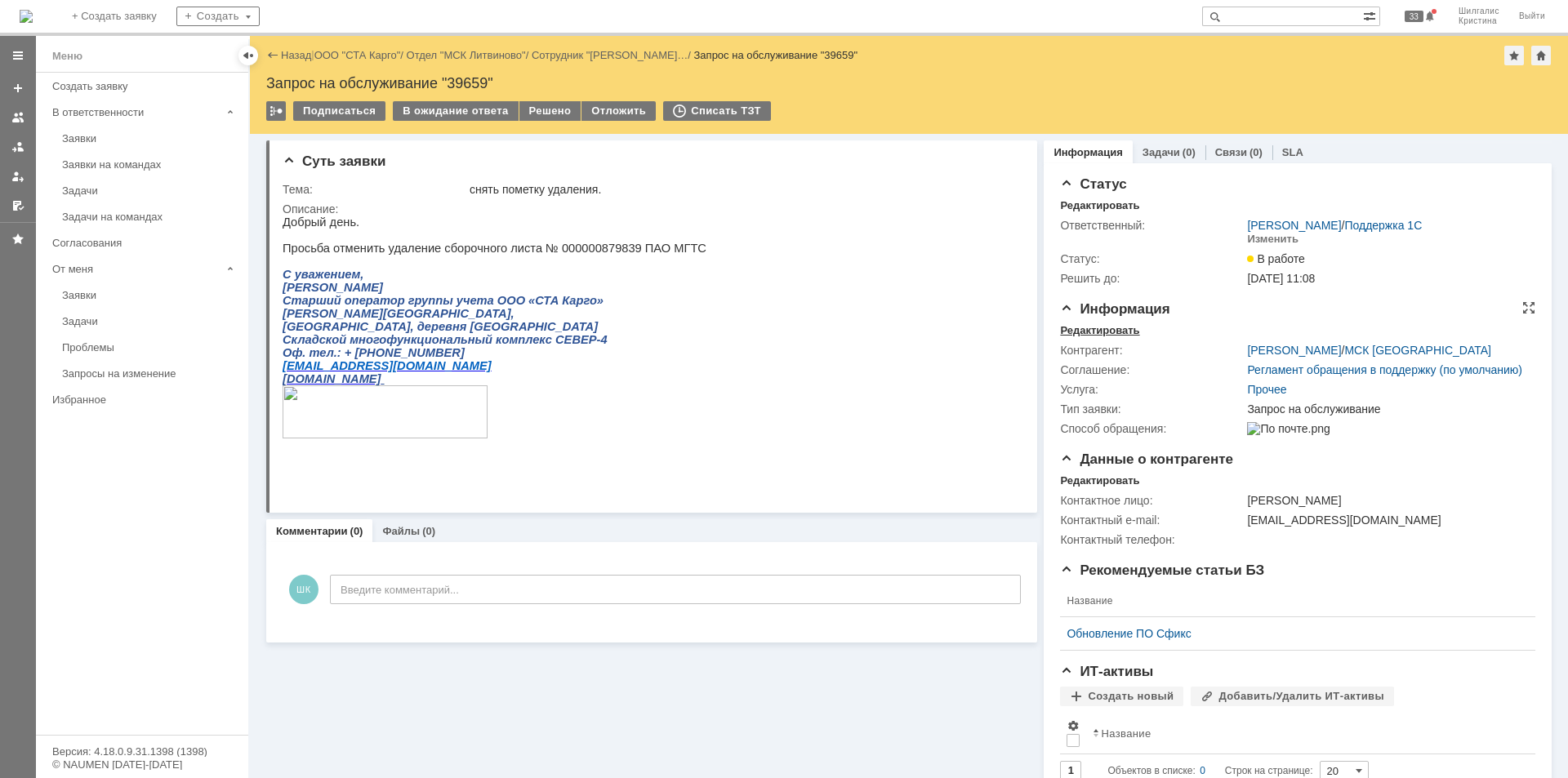
click at [1107, 329] on div "Редактировать" at bounding box center [1099, 331] width 79 height 13
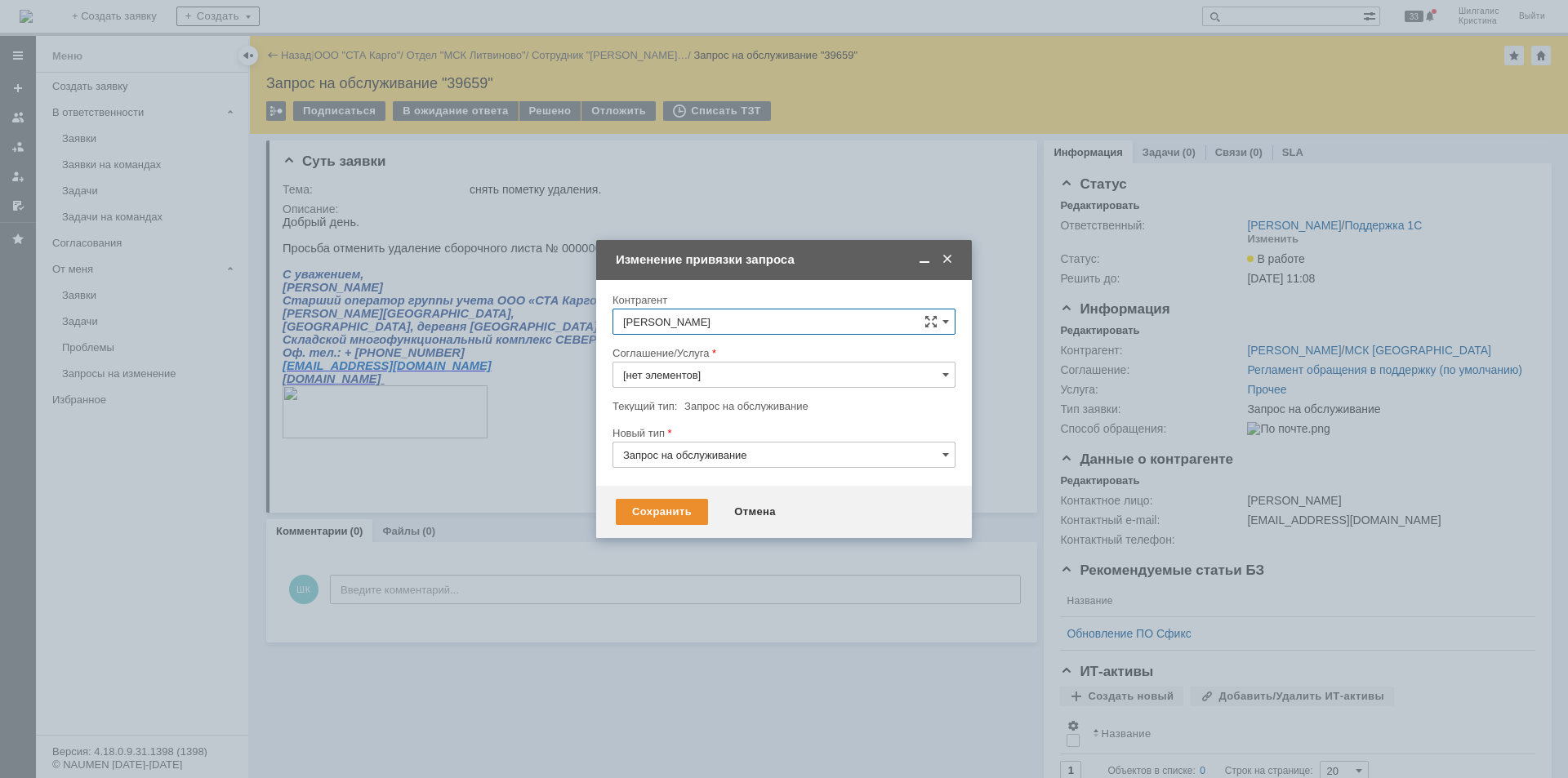
type input "Прочее"
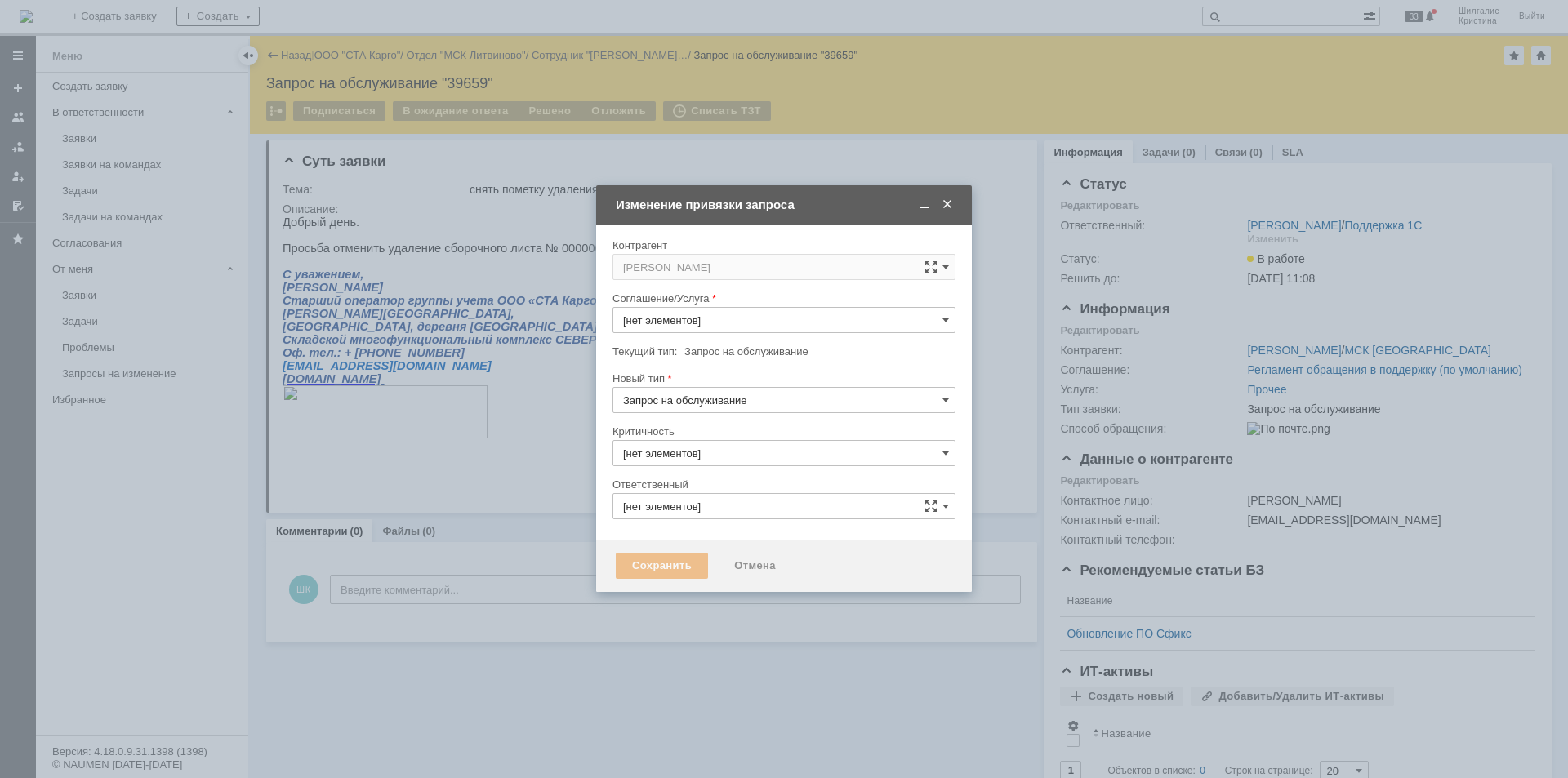
type input "Прочее"
type input "3. Низкая"
type input "[PERSON_NAME]"
type input "[не указано]"
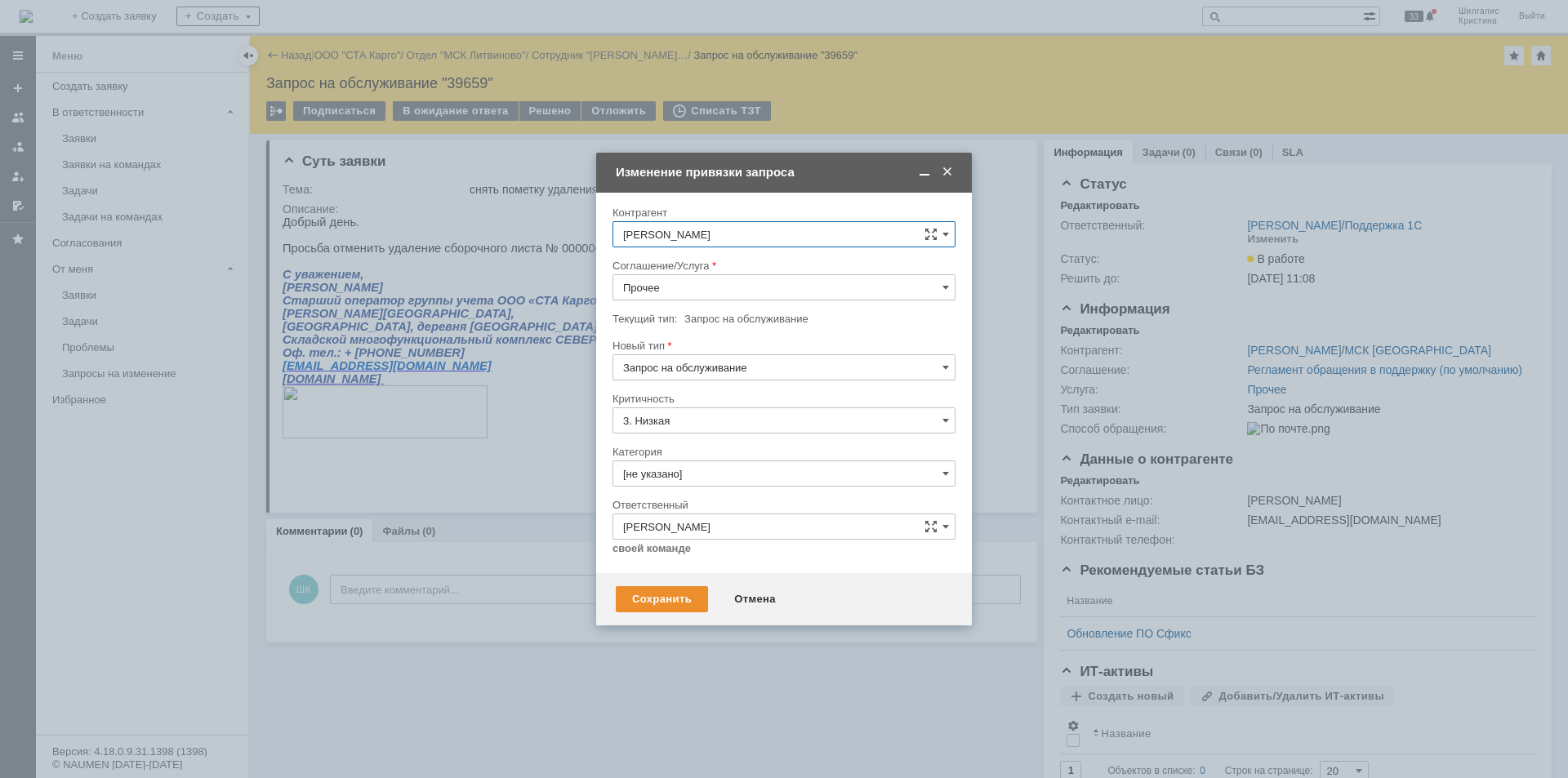
click at [675, 280] on input "Прочее" at bounding box center [784, 287] width 343 height 26
click at [715, 432] on span "WMS Прочее" at bounding box center [783, 431] width 322 height 13
type input "WMS Прочее"
click at [701, 475] on input "[не указано]" at bounding box center [784, 473] width 343 height 26
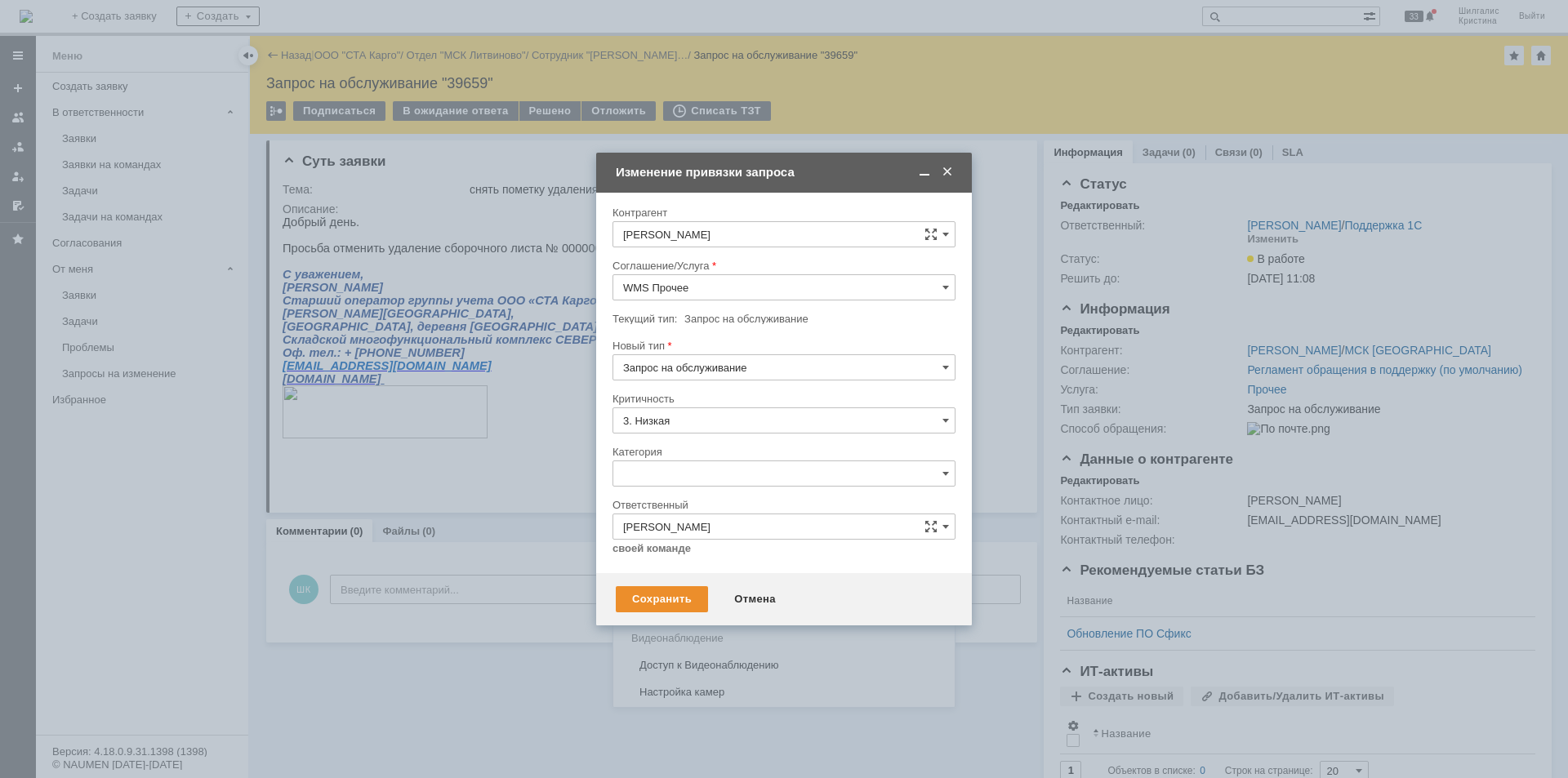
click at [682, 563] on span "Изменение" at bounding box center [783, 557] width 322 height 13
type input "Изменение"
click at [664, 598] on div "Сохранить" at bounding box center [661, 598] width 93 height 26
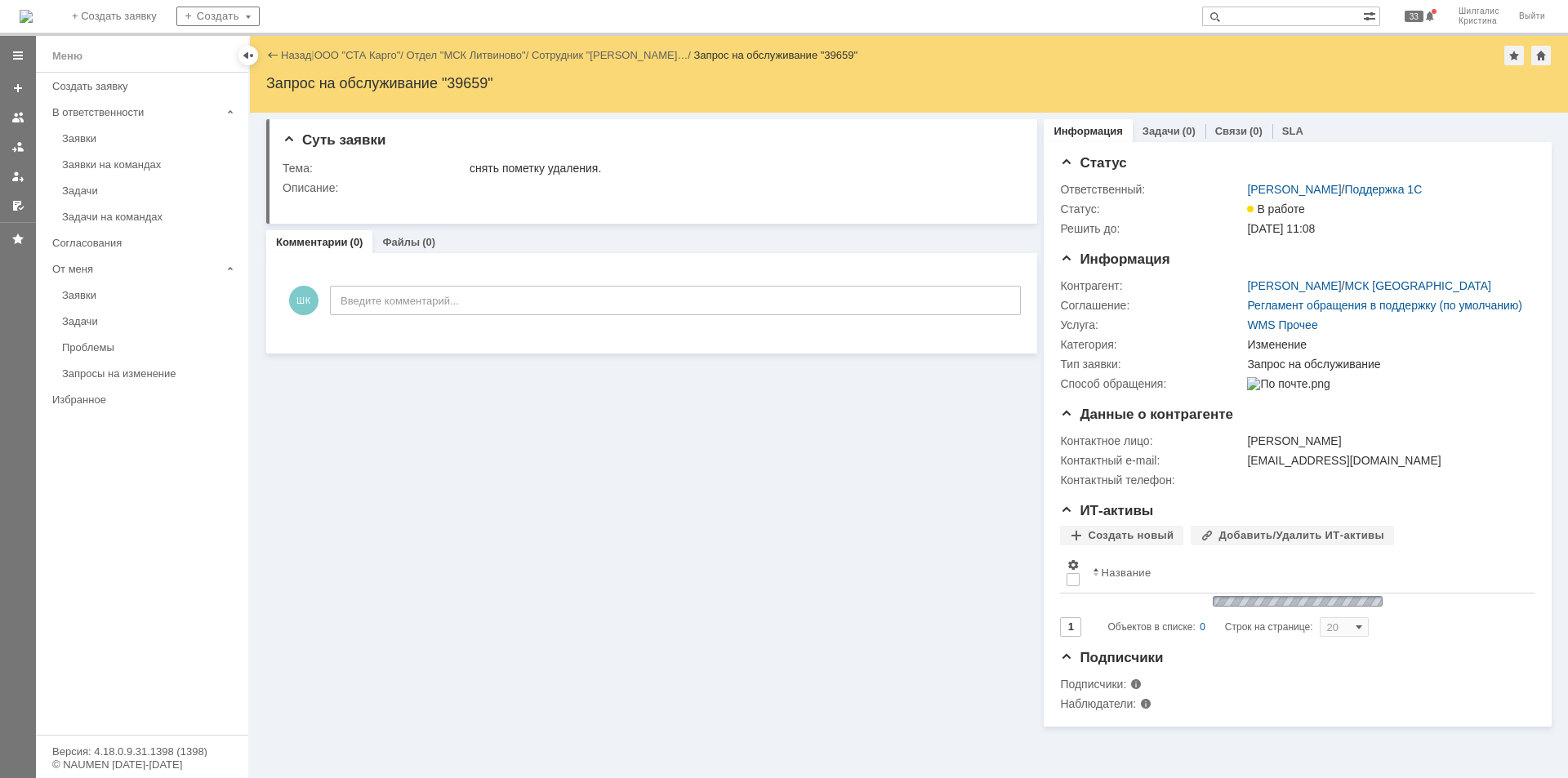
scroll to position [0, 0]
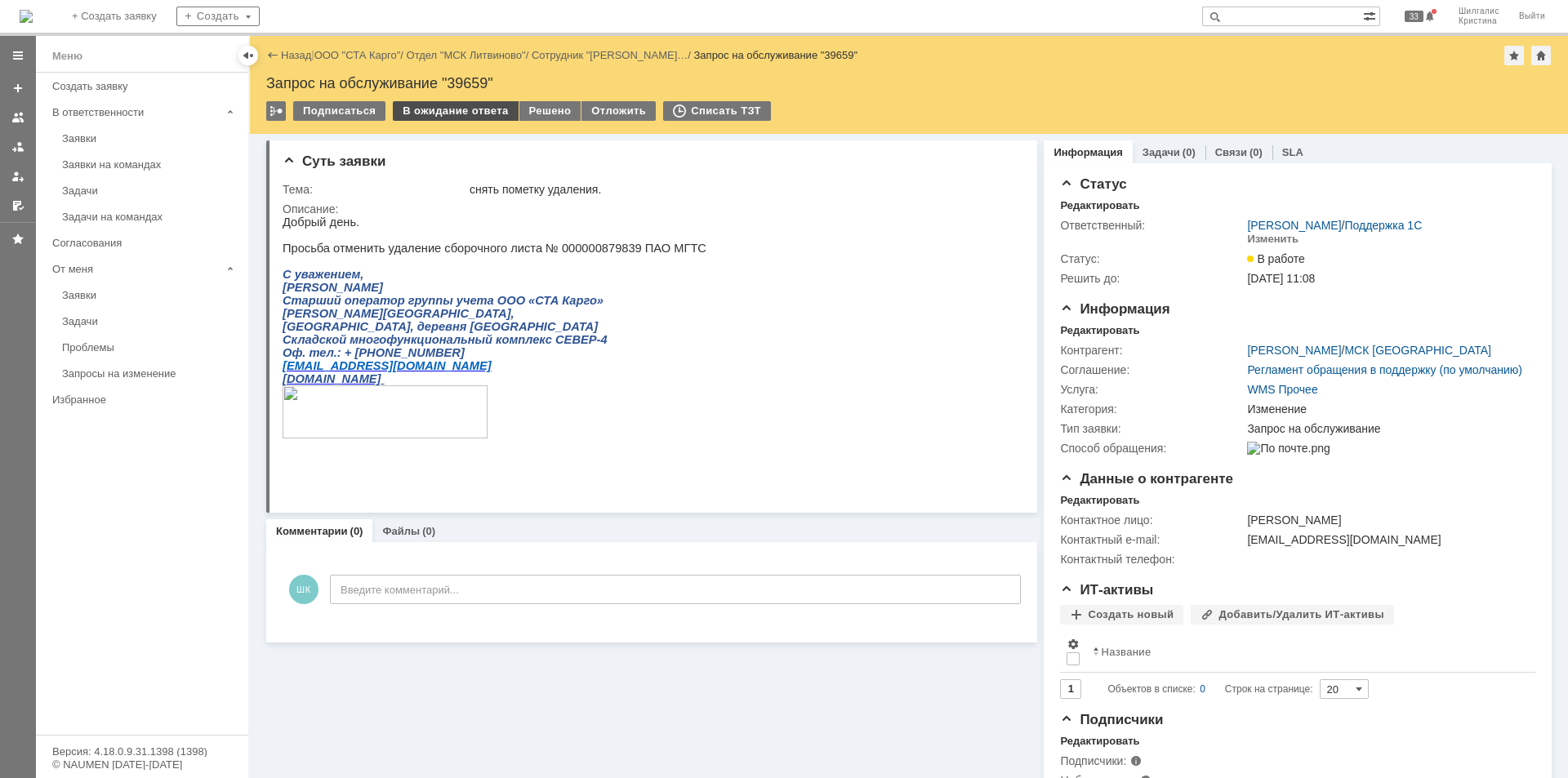
click at [449, 112] on div "В ожидание ответа" at bounding box center [455, 110] width 125 height 19
